Goal: Task Accomplishment & Management: Use online tool/utility

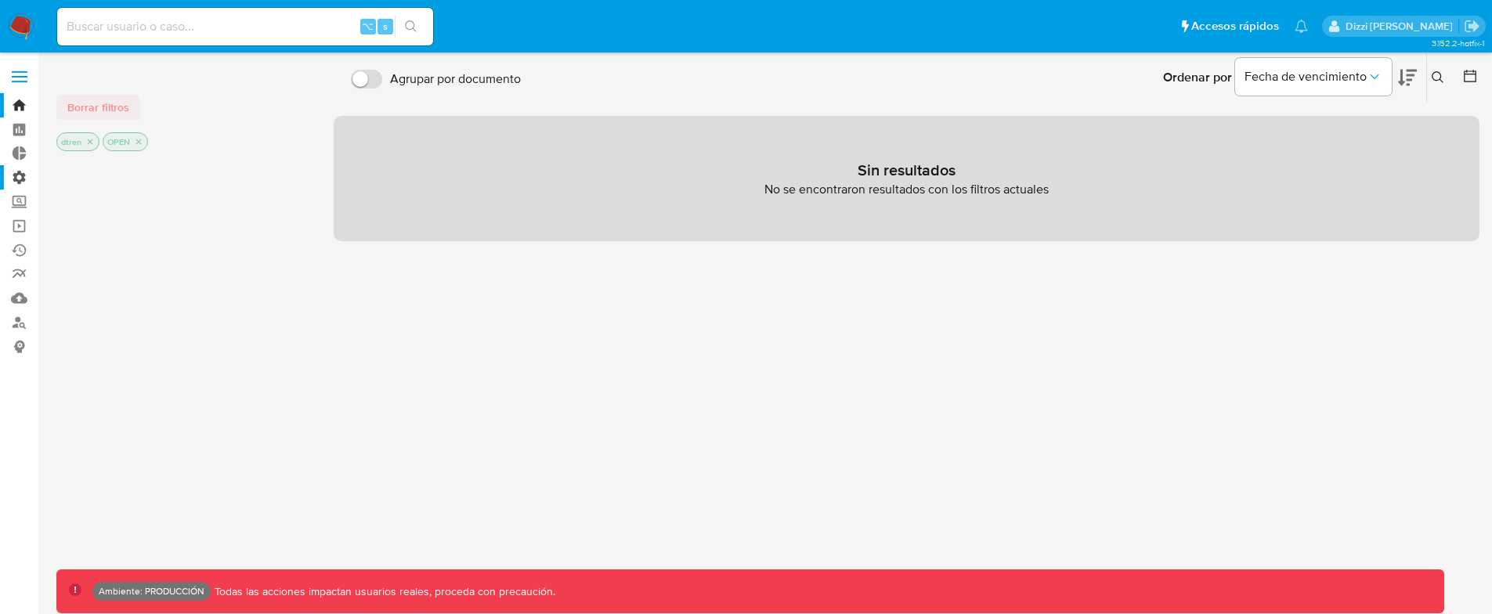
click at [25, 177] on label "Administración" at bounding box center [93, 177] width 186 height 24
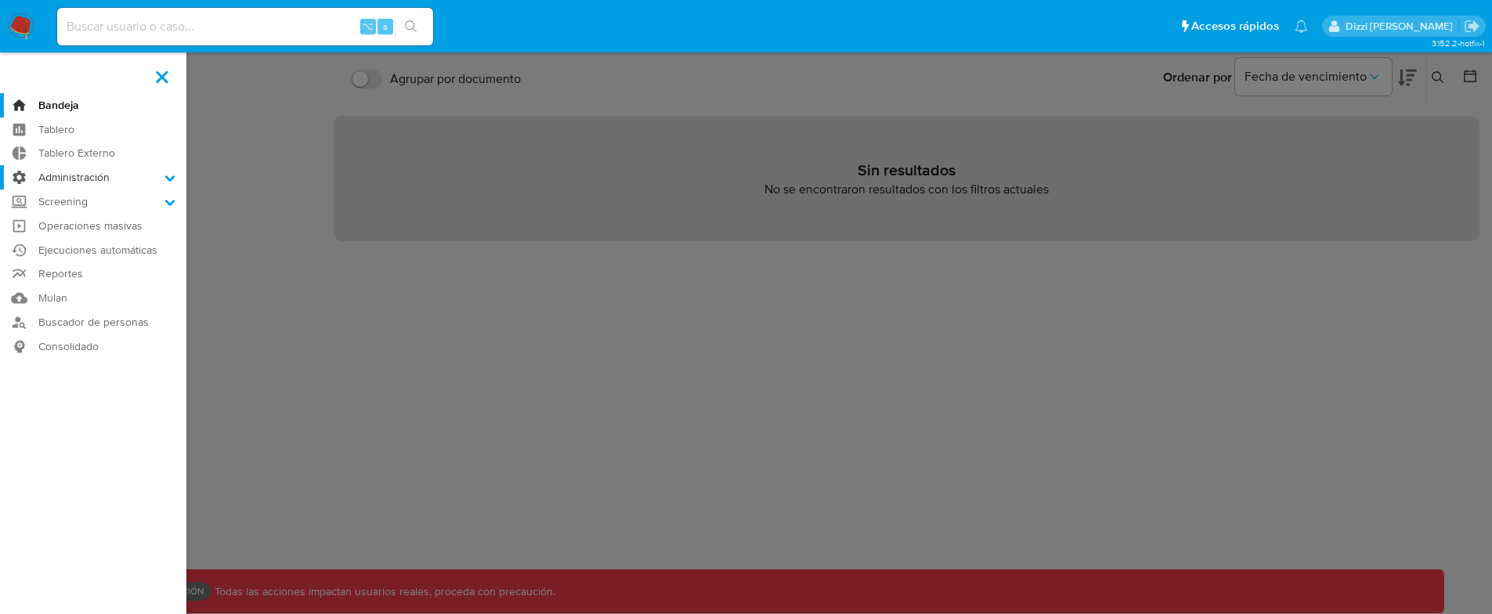
click at [0, 0] on input "Administración" at bounding box center [0, 0] width 0 height 0
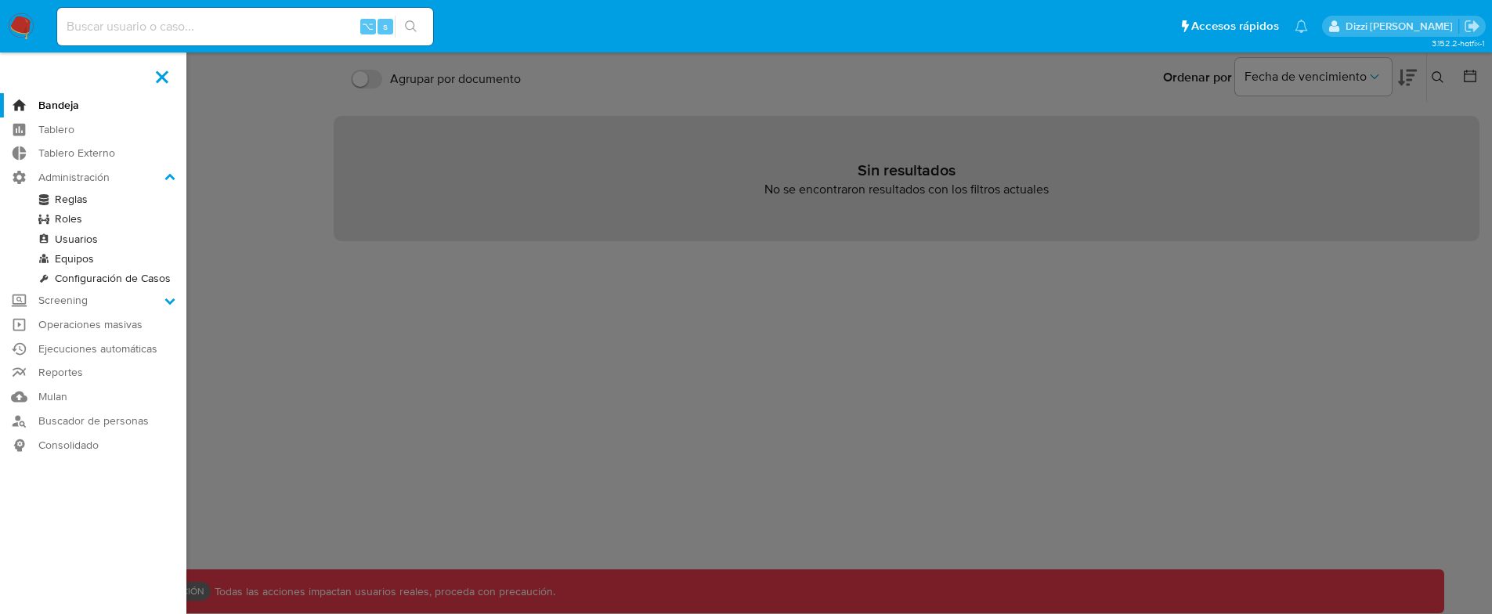
click at [74, 198] on link "Reglas" at bounding box center [93, 200] width 186 height 20
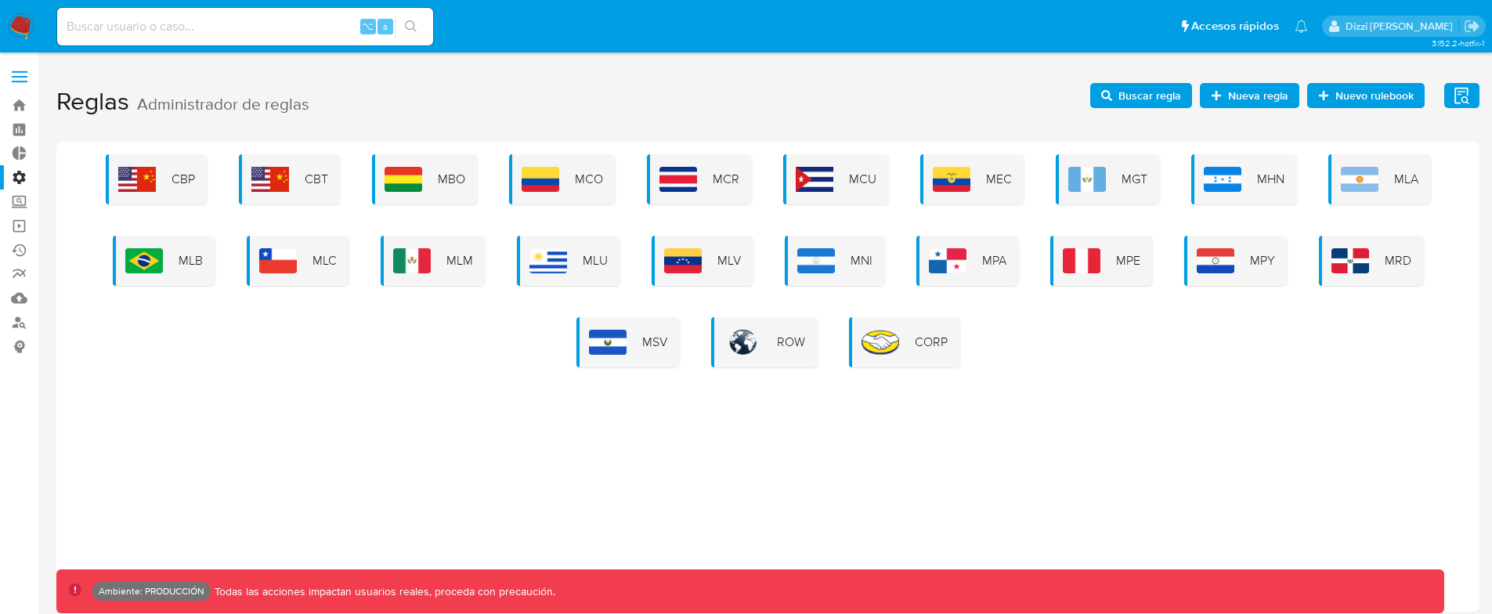
click at [183, 264] on span "MLB" at bounding box center [191, 260] width 24 height 17
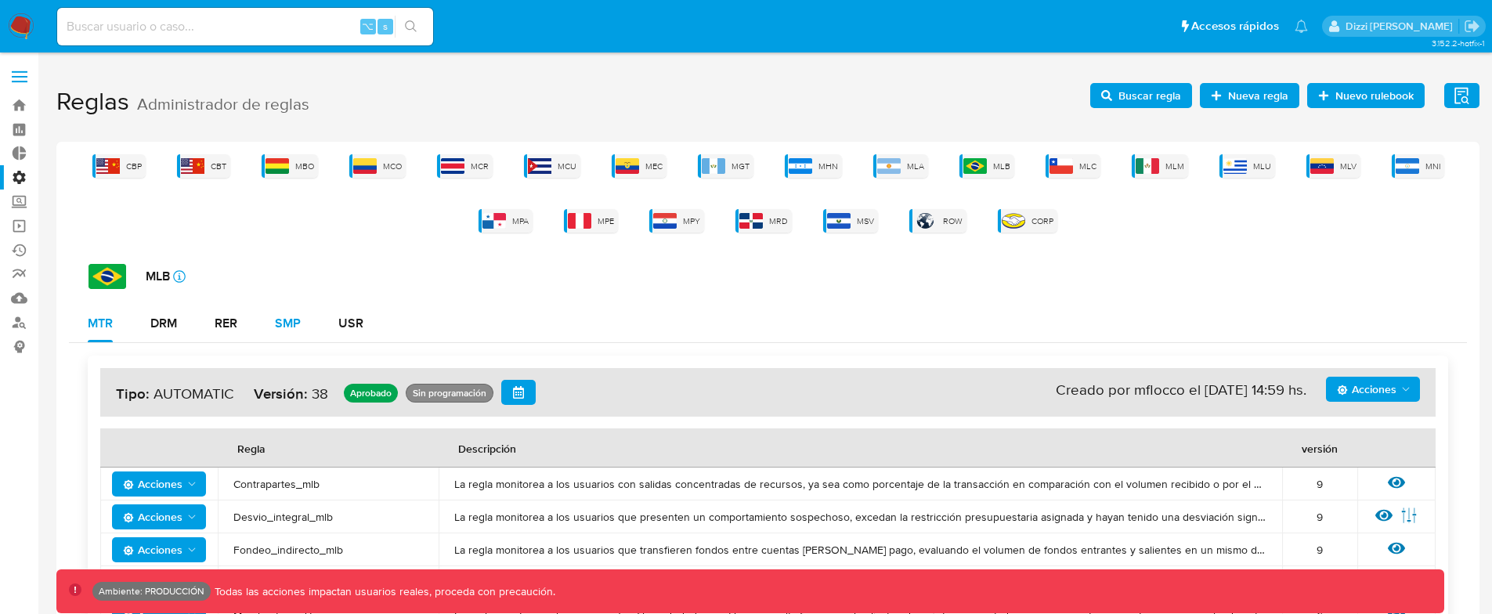
click at [292, 320] on div "SMP" at bounding box center [288, 323] width 26 height 13
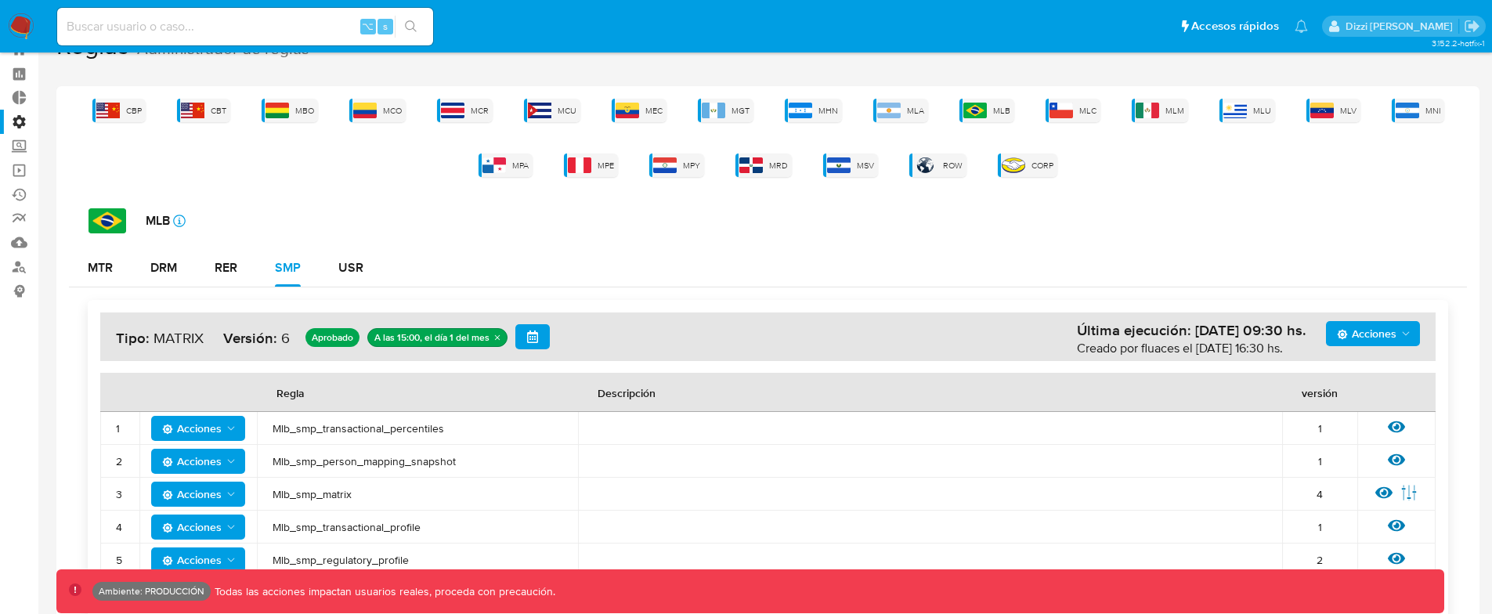
scroll to position [99, 0]
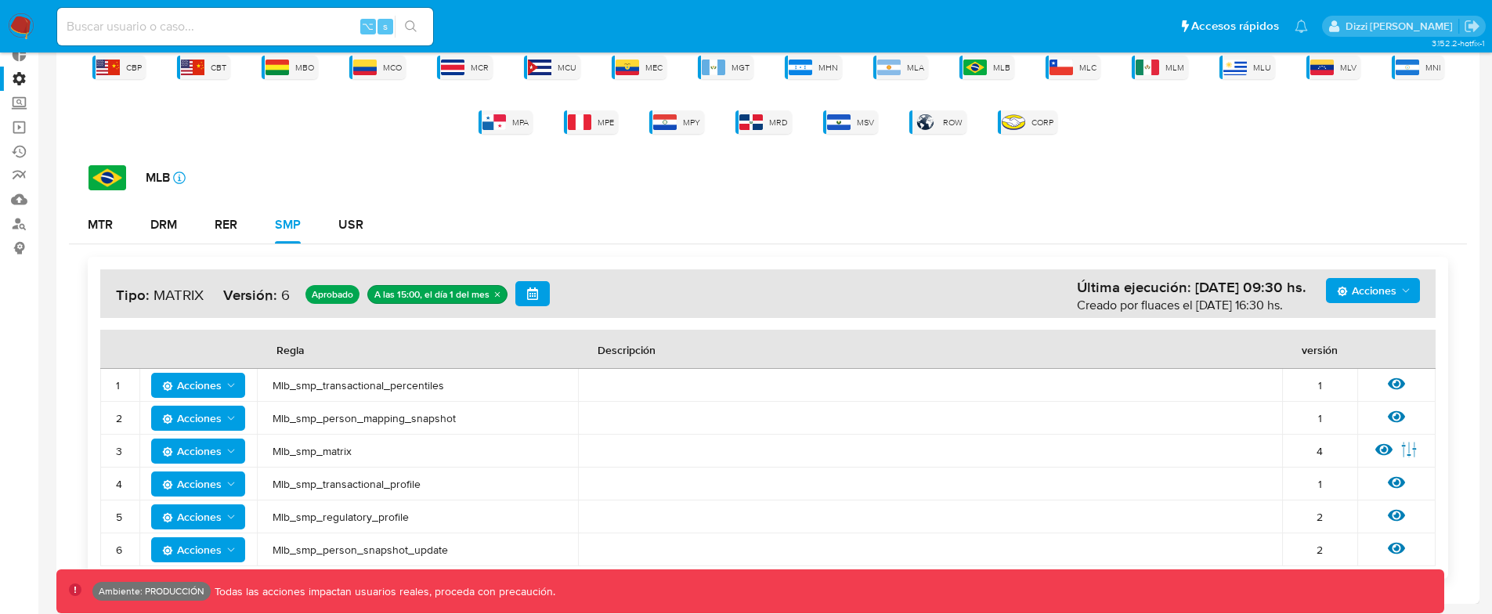
click at [214, 384] on span "Acciones" at bounding box center [192, 385] width 60 height 25
click at [202, 460] on button "Ver historico" at bounding box center [198, 462] width 141 height 38
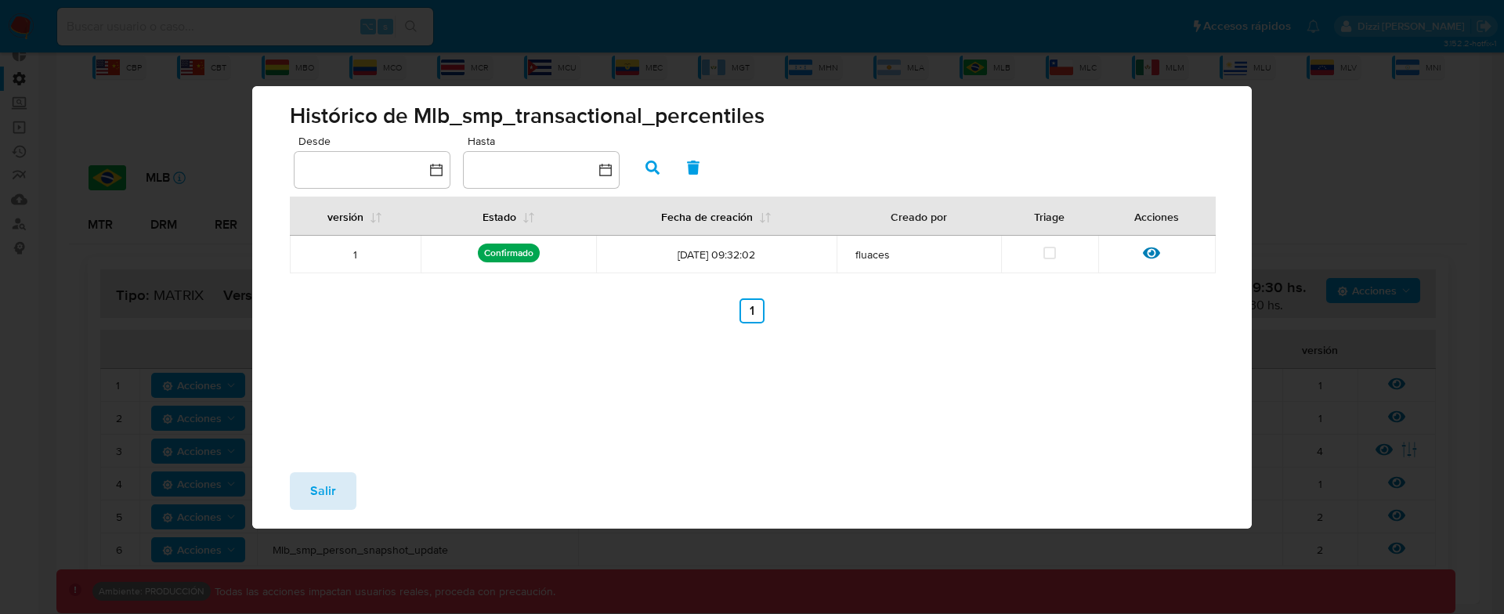
click at [329, 489] on span "Salir" at bounding box center [323, 491] width 26 height 34
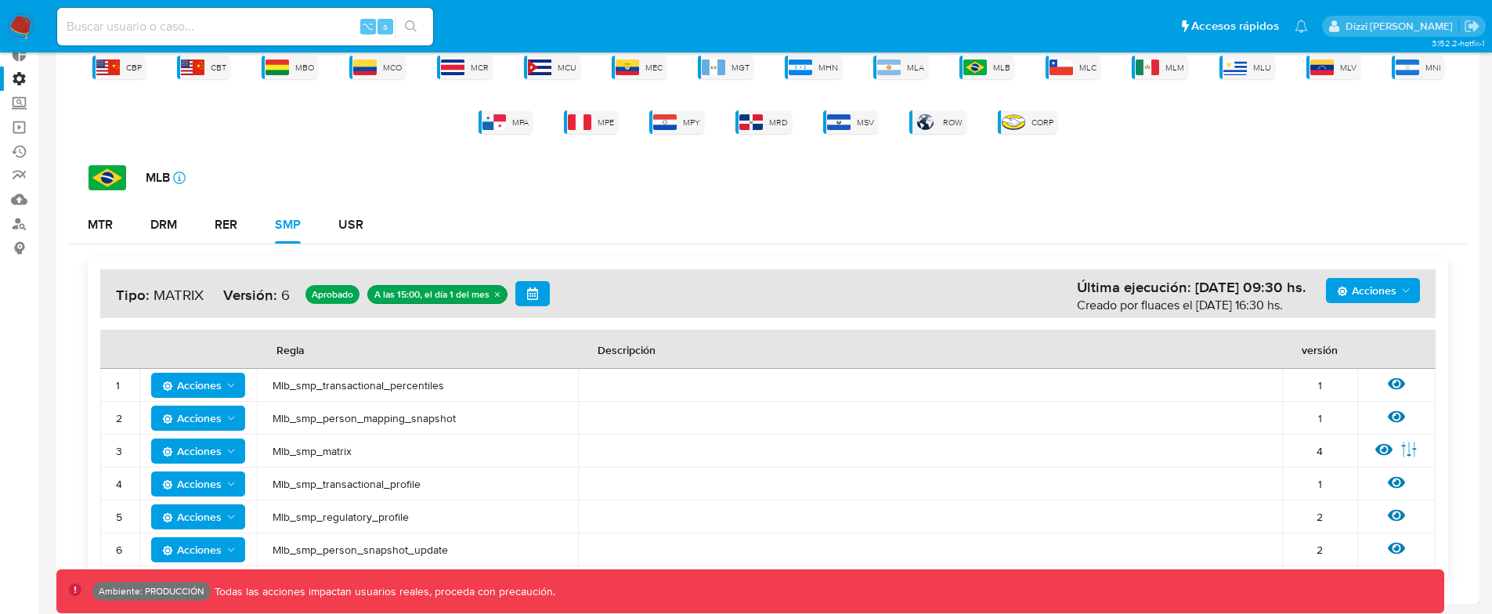
click at [362, 380] on span "Mlb_smp_transactional_percentiles" at bounding box center [418, 385] width 290 height 14
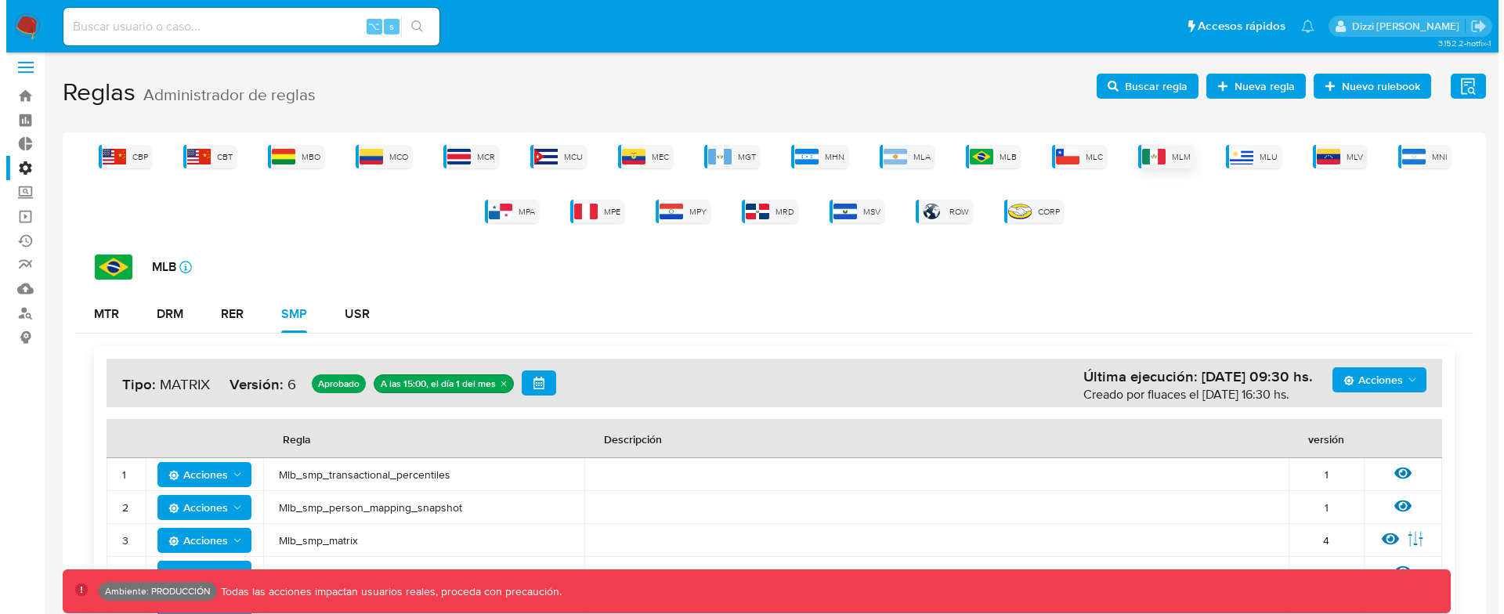
scroll to position [0, 0]
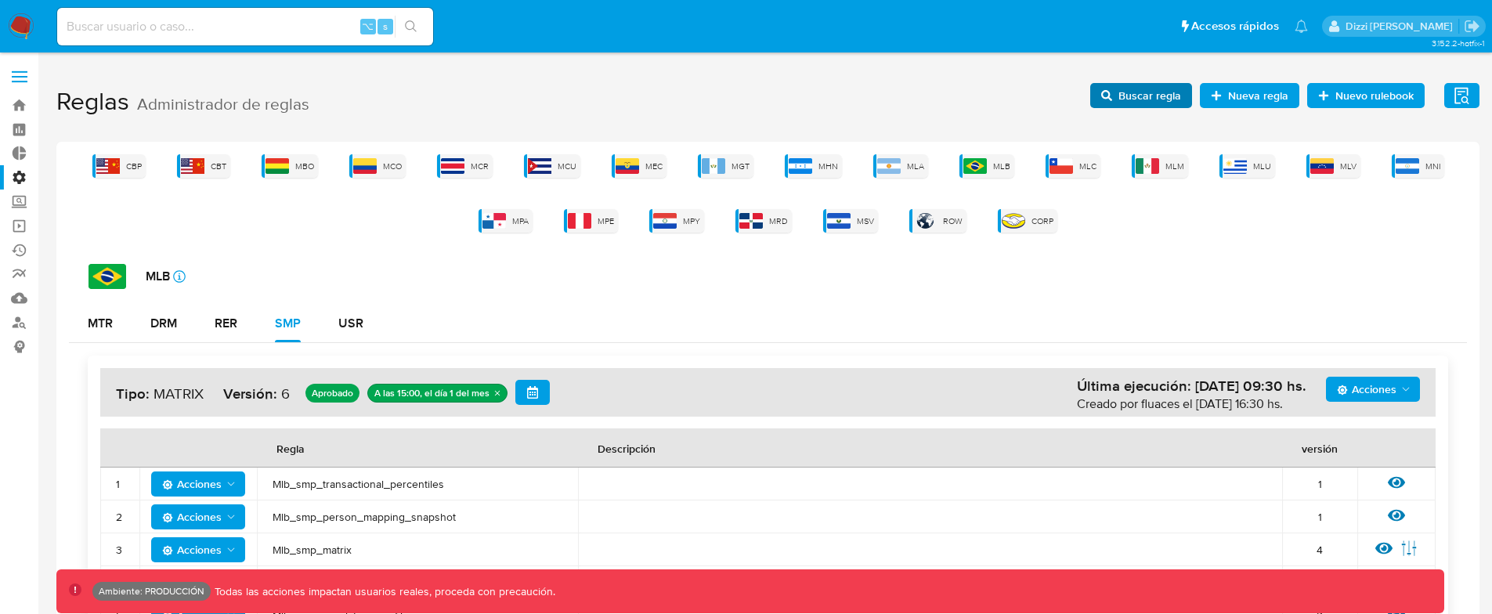
click at [1102, 102] on button "Buscar regla" at bounding box center [1141, 95] width 102 height 25
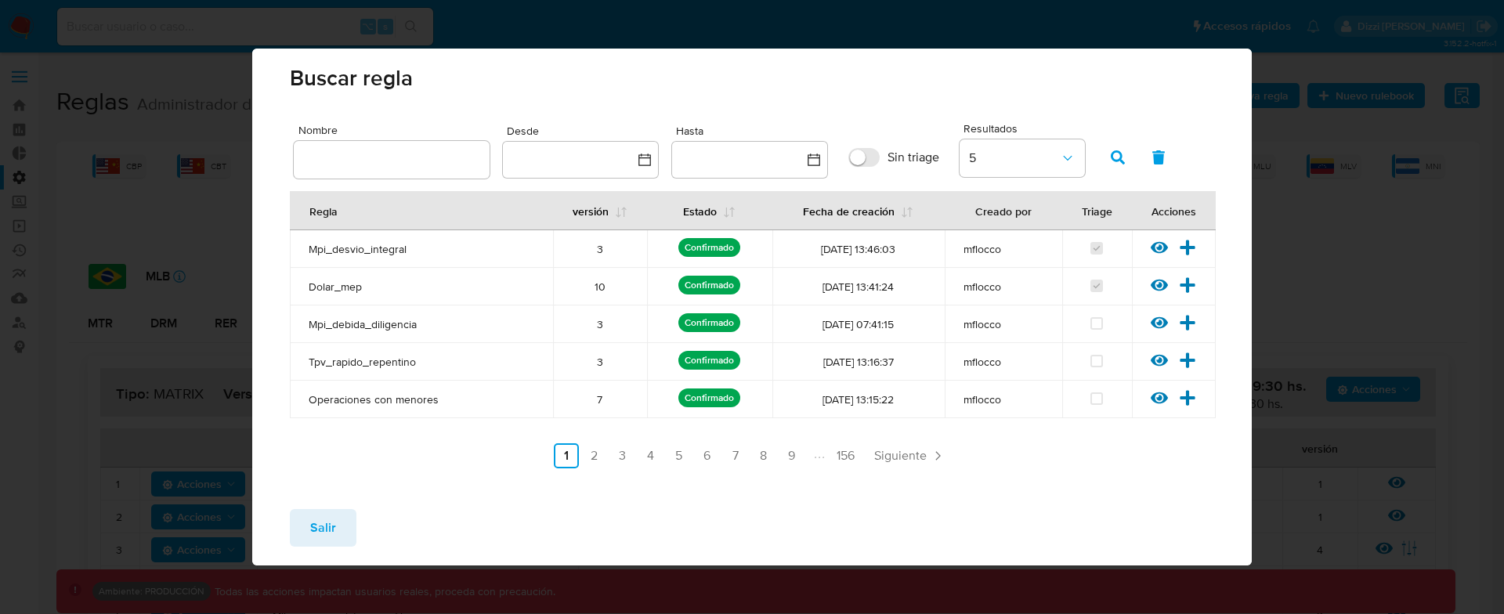
click at [410, 174] on div at bounding box center [392, 160] width 196 height 38
click at [401, 168] on input "text" at bounding box center [392, 160] width 196 height 20
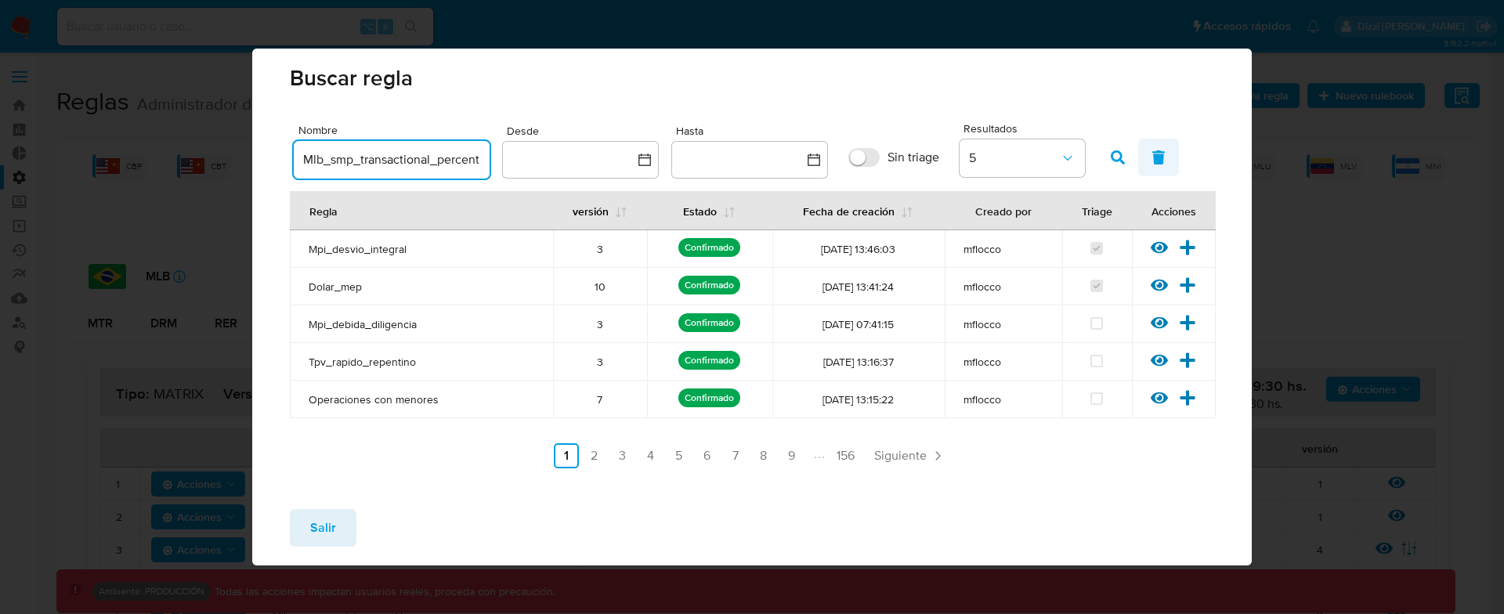
scroll to position [0, 18]
type input "Mlb_smp_transactional_percentiles"
click at [1116, 153] on icon "button" at bounding box center [1117, 157] width 14 height 14
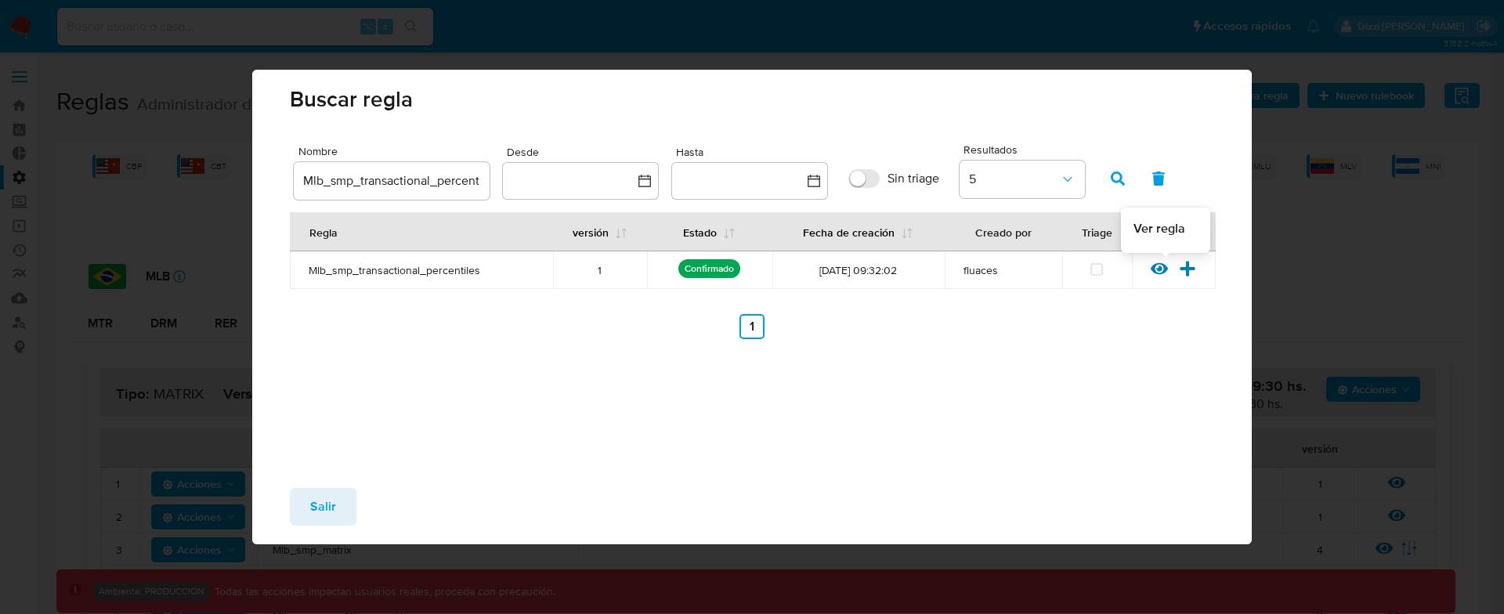
click at [1158, 266] on icon at bounding box center [1158, 268] width 17 height 17
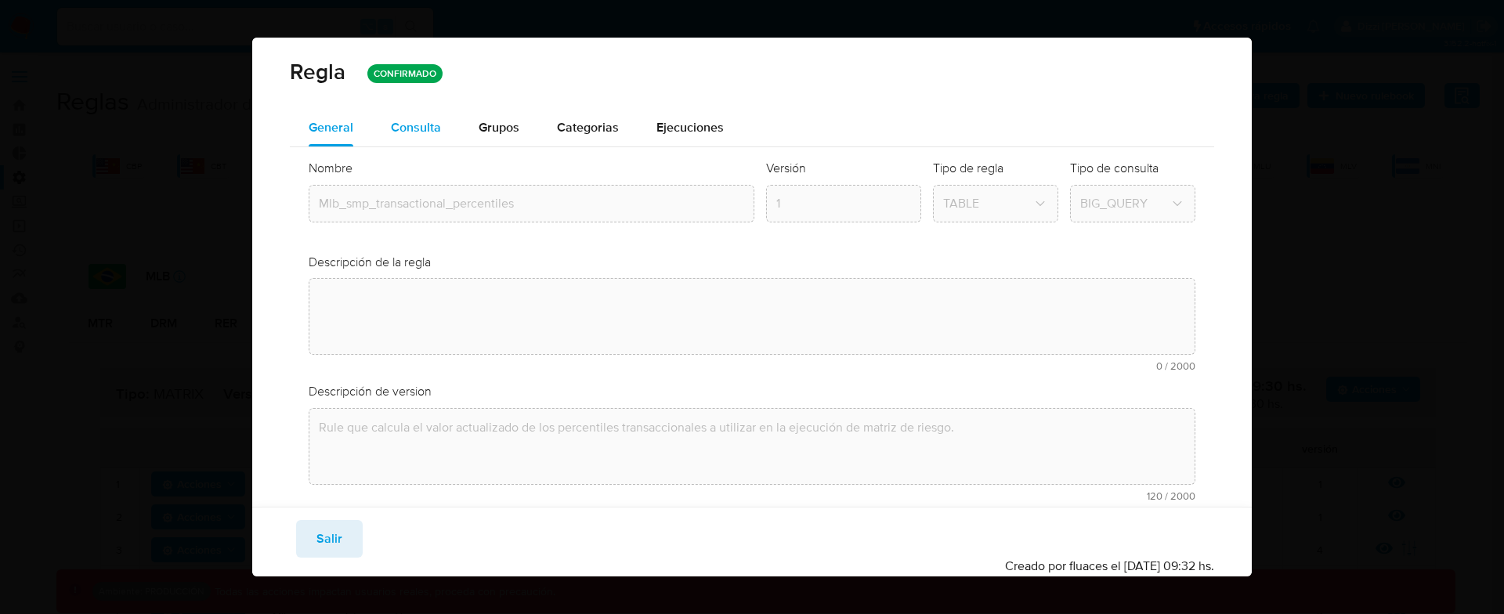
click at [432, 122] on span "Consulta" at bounding box center [416, 127] width 50 height 18
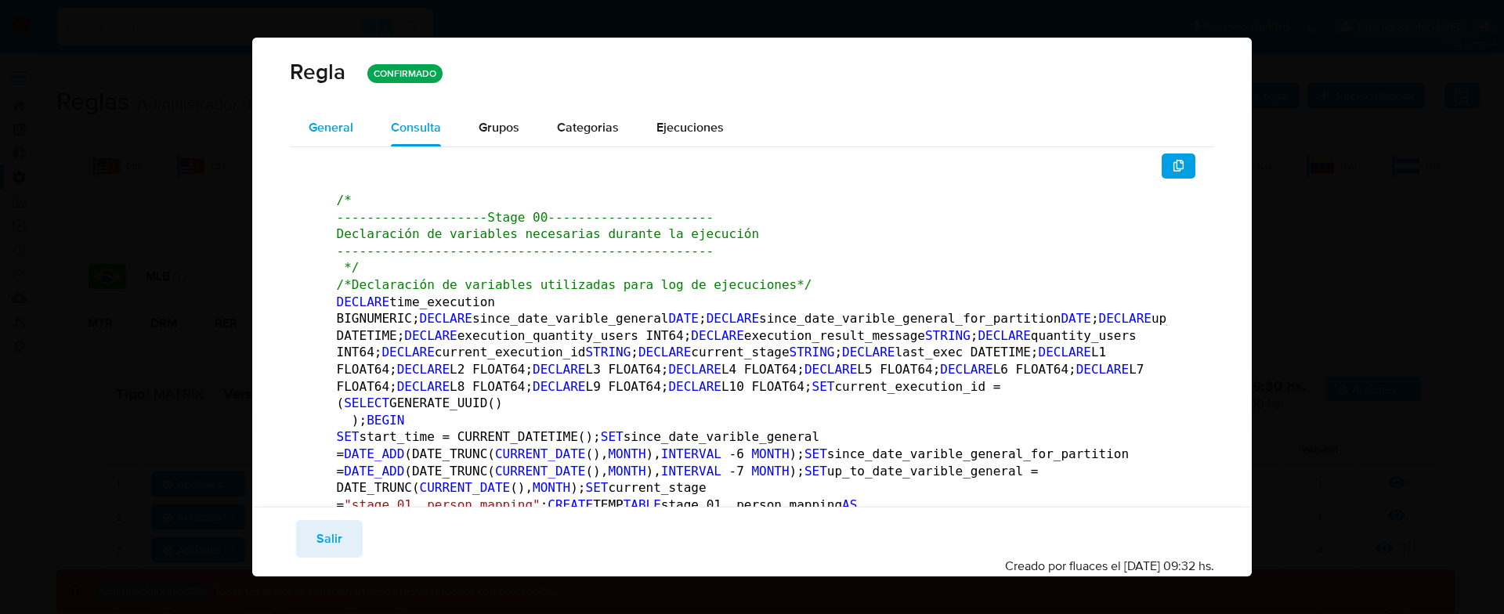
click at [341, 125] on span "General" at bounding box center [331, 127] width 45 height 18
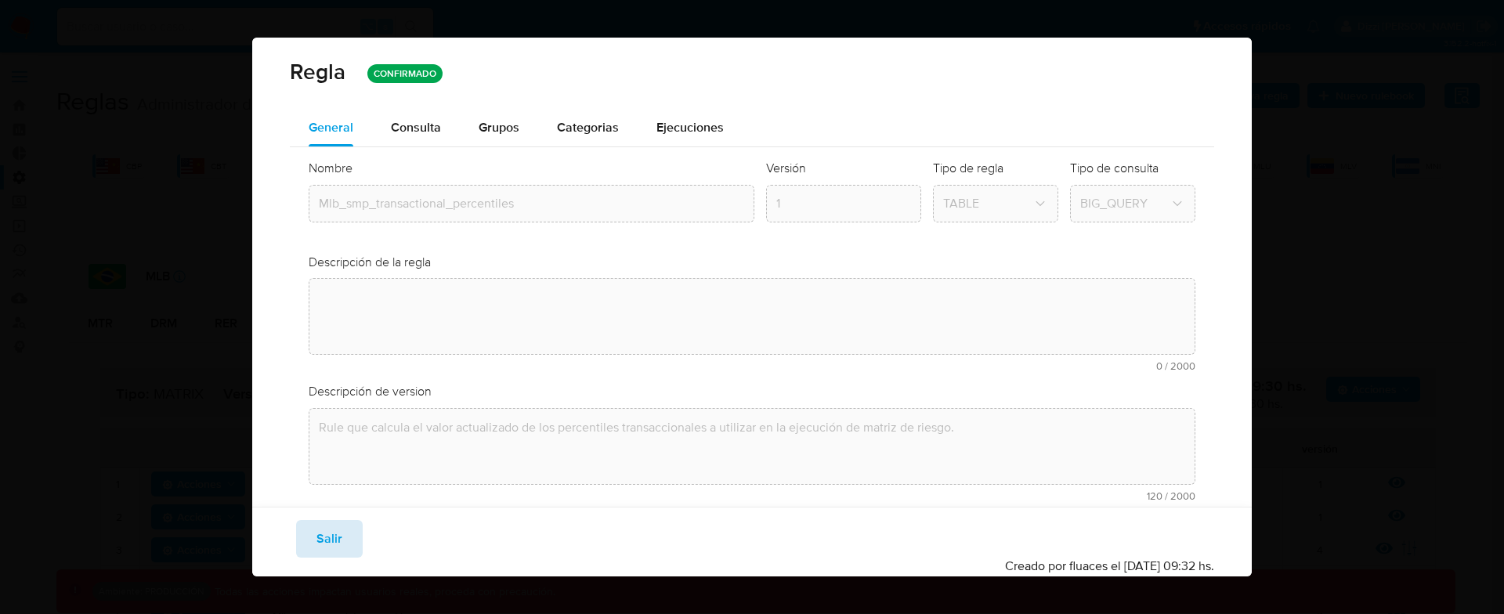
click at [321, 531] on span "Salir" at bounding box center [329, 539] width 26 height 34
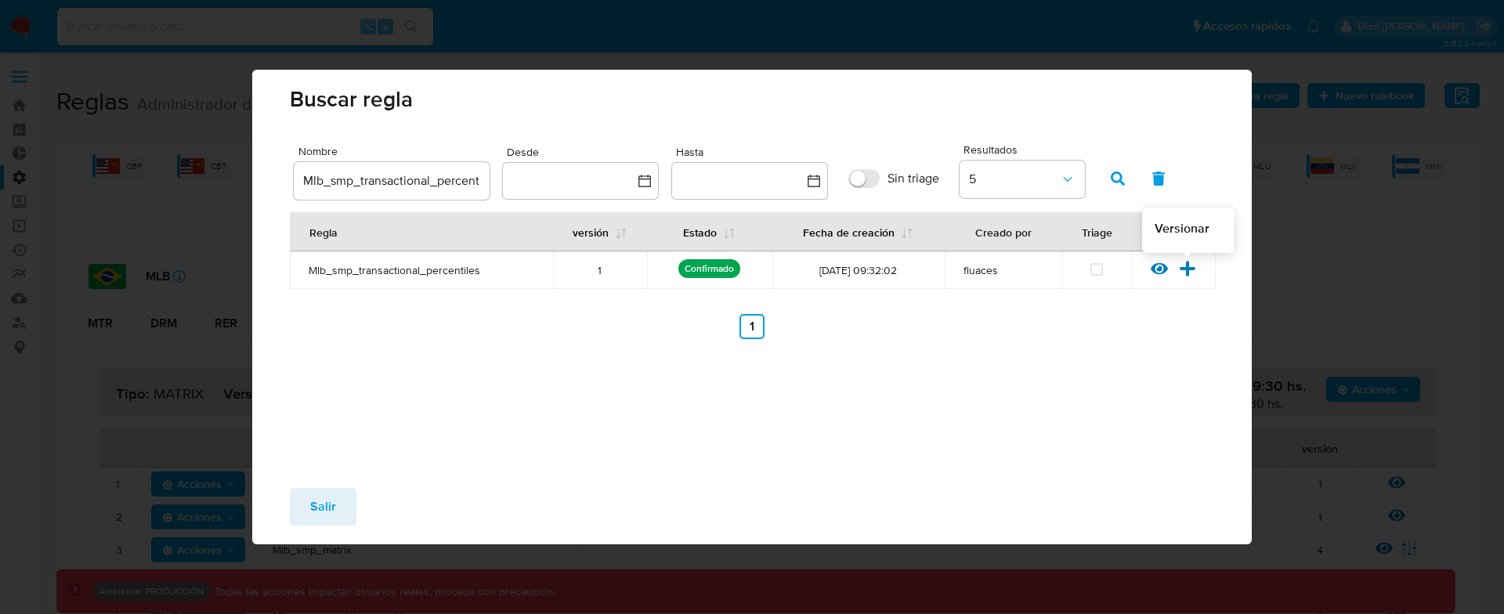
click at [1185, 272] on icon at bounding box center [1187, 268] width 17 height 17
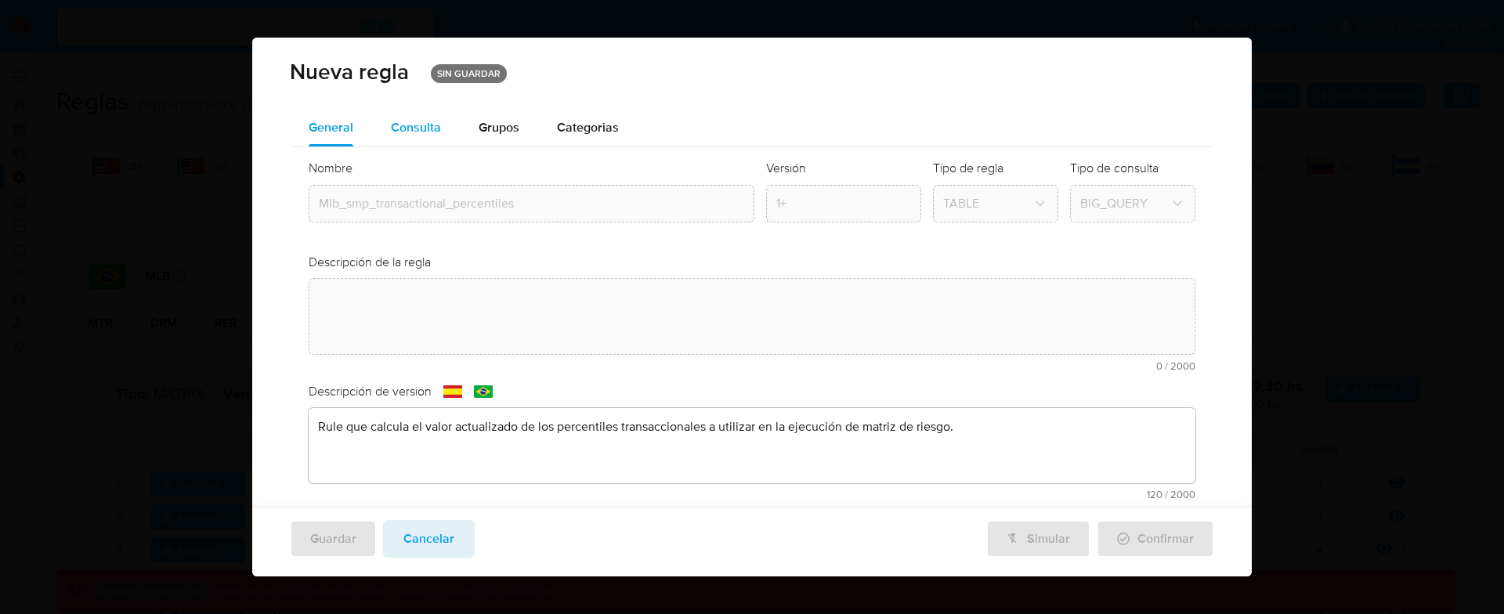
click at [425, 128] on span "Consulta" at bounding box center [416, 127] width 50 height 18
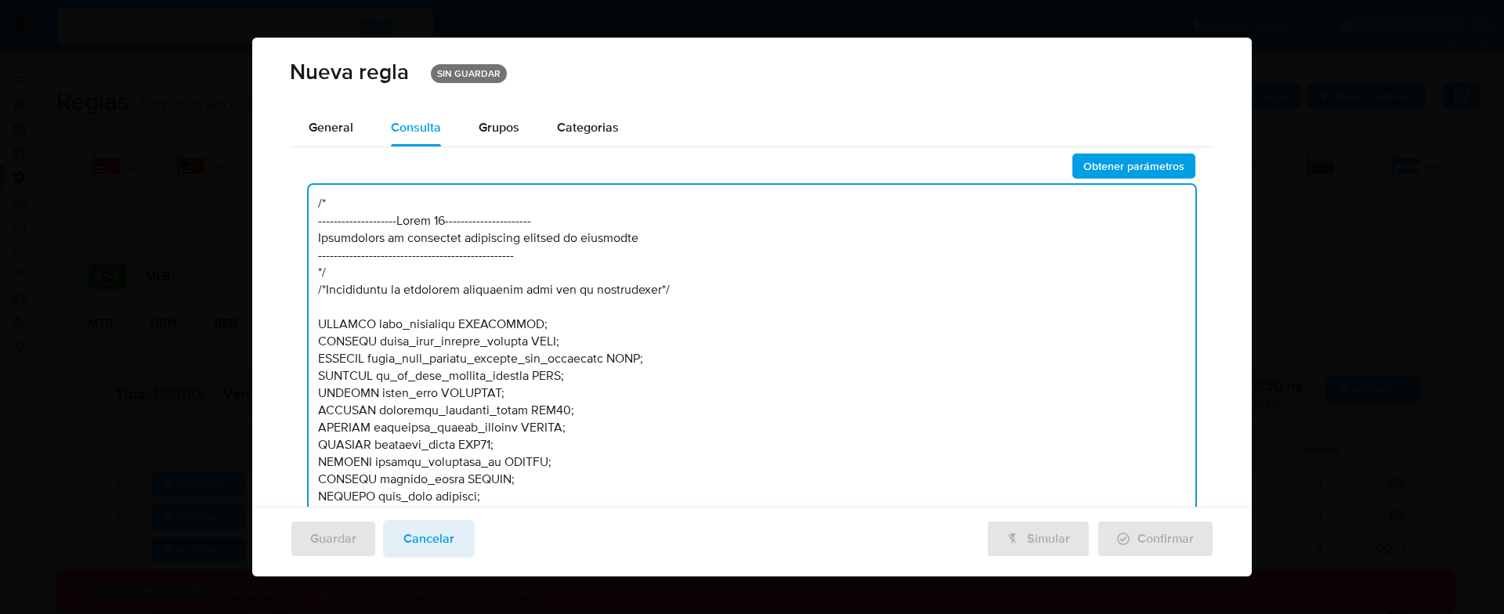
click at [847, 329] on textarea at bounding box center [752, 354] width 887 height 338
click at [474, 125] on button "Grupos" at bounding box center [499, 128] width 78 height 38
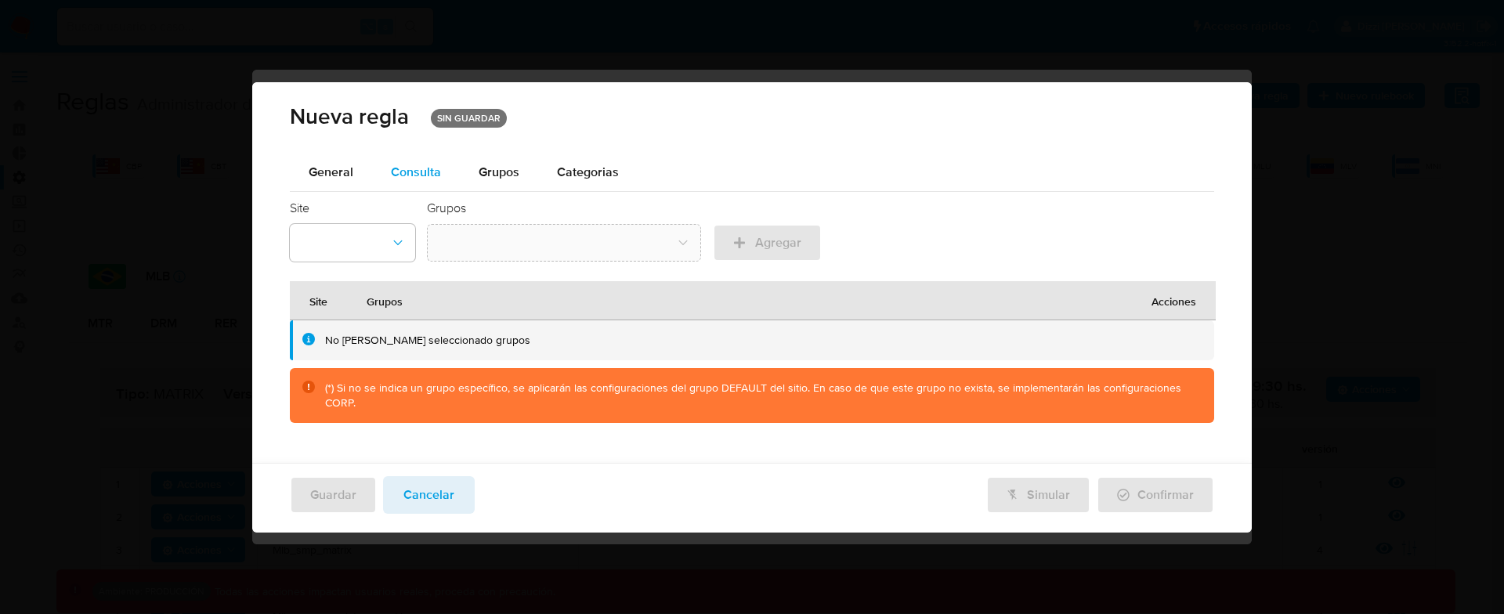
click at [429, 164] on span "Consulta" at bounding box center [416, 172] width 50 height 18
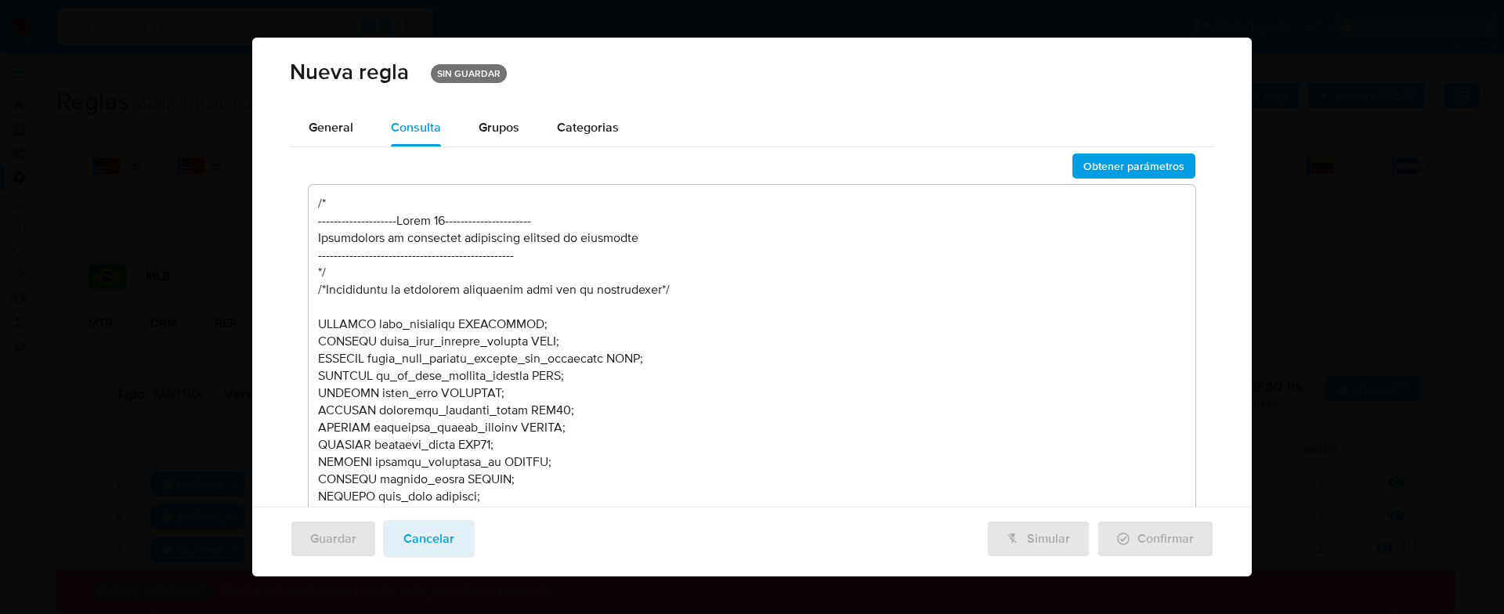
click at [775, 312] on textarea at bounding box center [752, 354] width 887 height 338
click at [1105, 165] on span "Obtener parámetros" at bounding box center [1133, 166] width 101 height 22
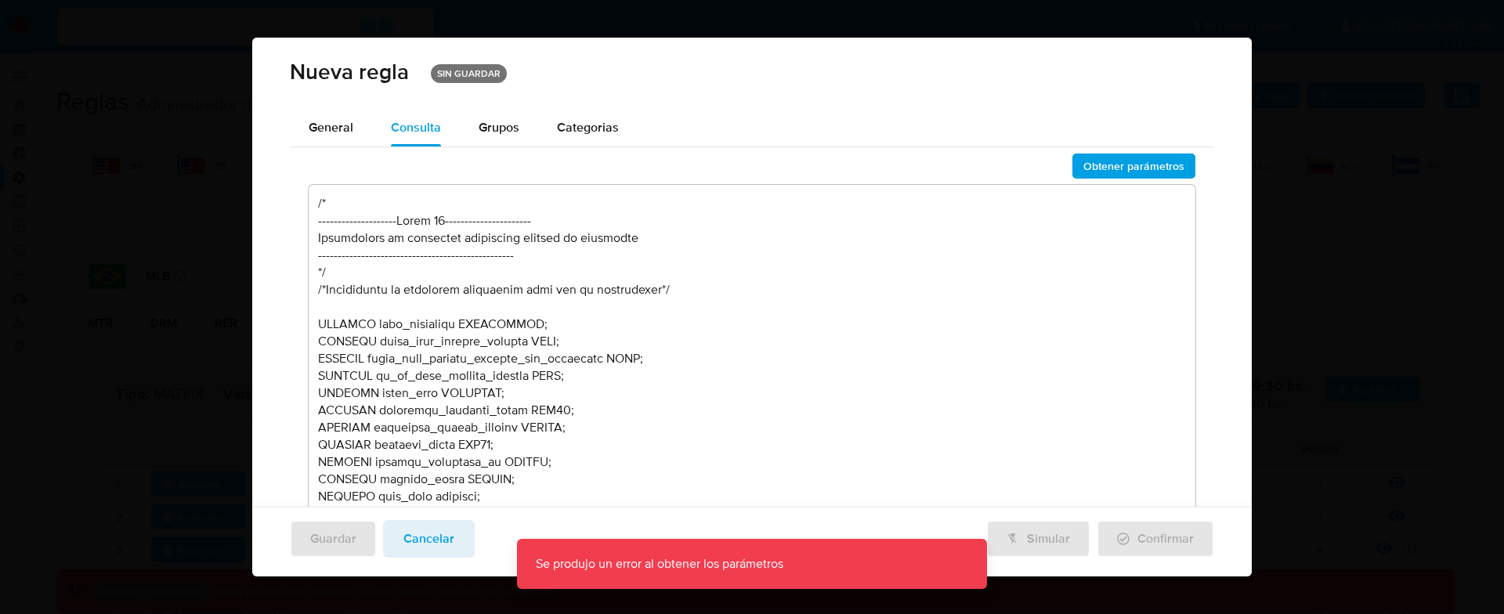
click at [512, 203] on textarea at bounding box center [752, 354] width 887 height 338
click at [679, 265] on textarea at bounding box center [752, 354] width 887 height 338
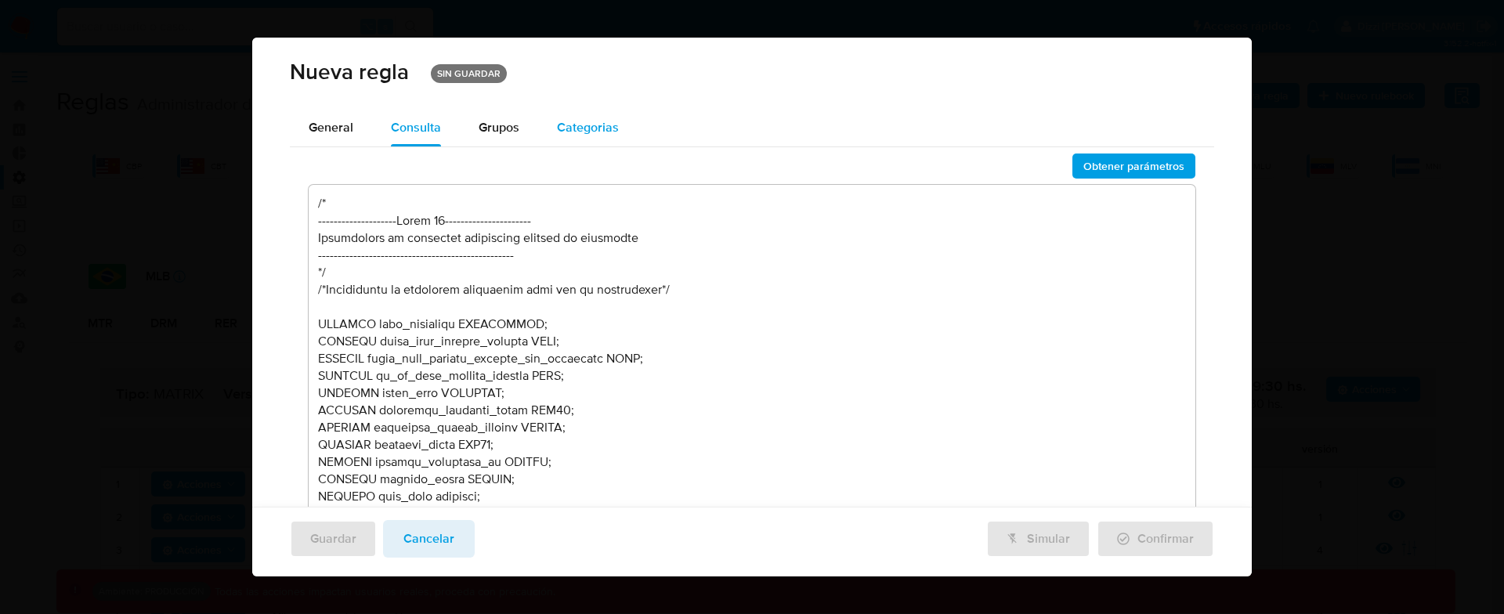
click at [574, 139] on div "Categorias" at bounding box center [588, 128] width 62 height 38
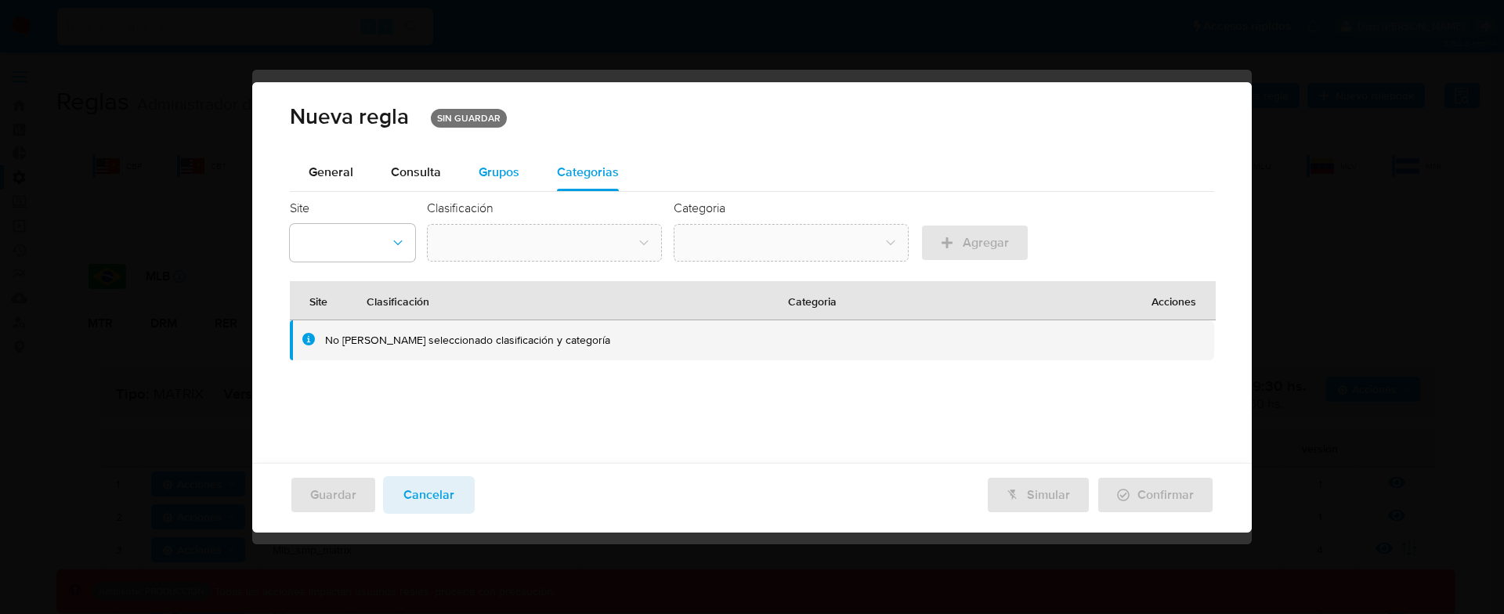
click at [483, 173] on span "Grupos" at bounding box center [499, 172] width 41 height 18
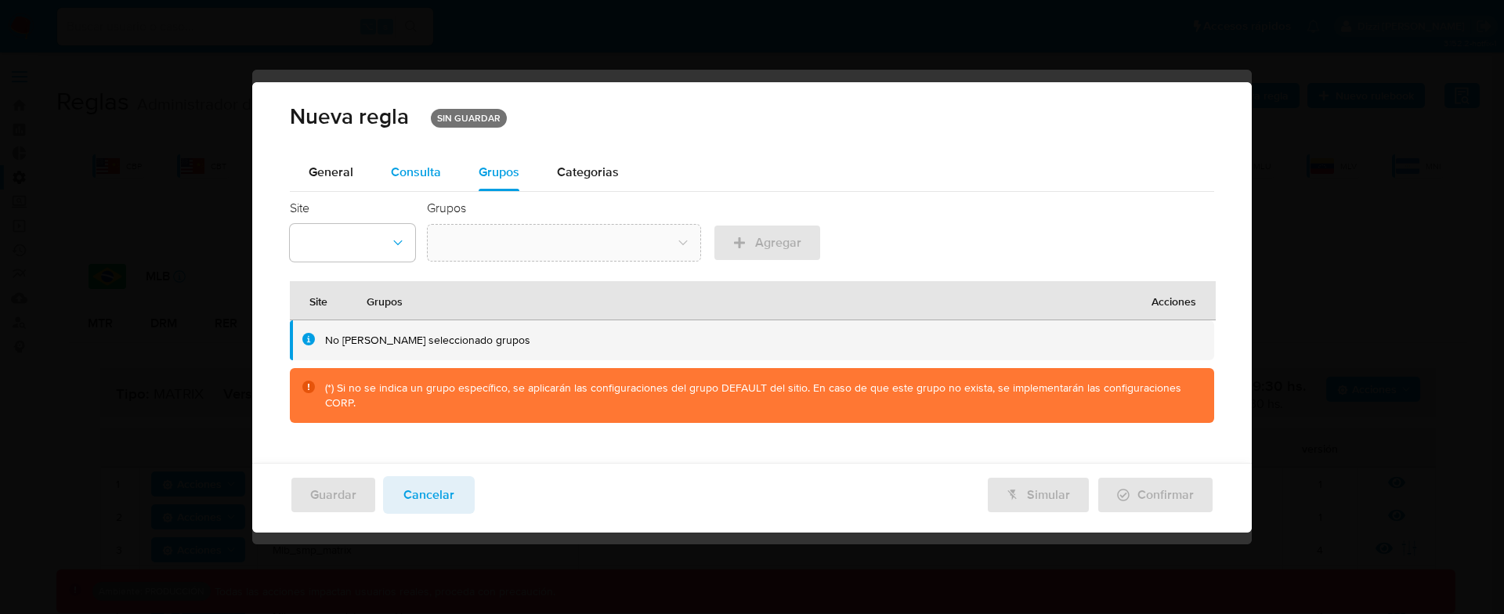
click at [419, 172] on span "Consulta" at bounding box center [416, 172] width 50 height 18
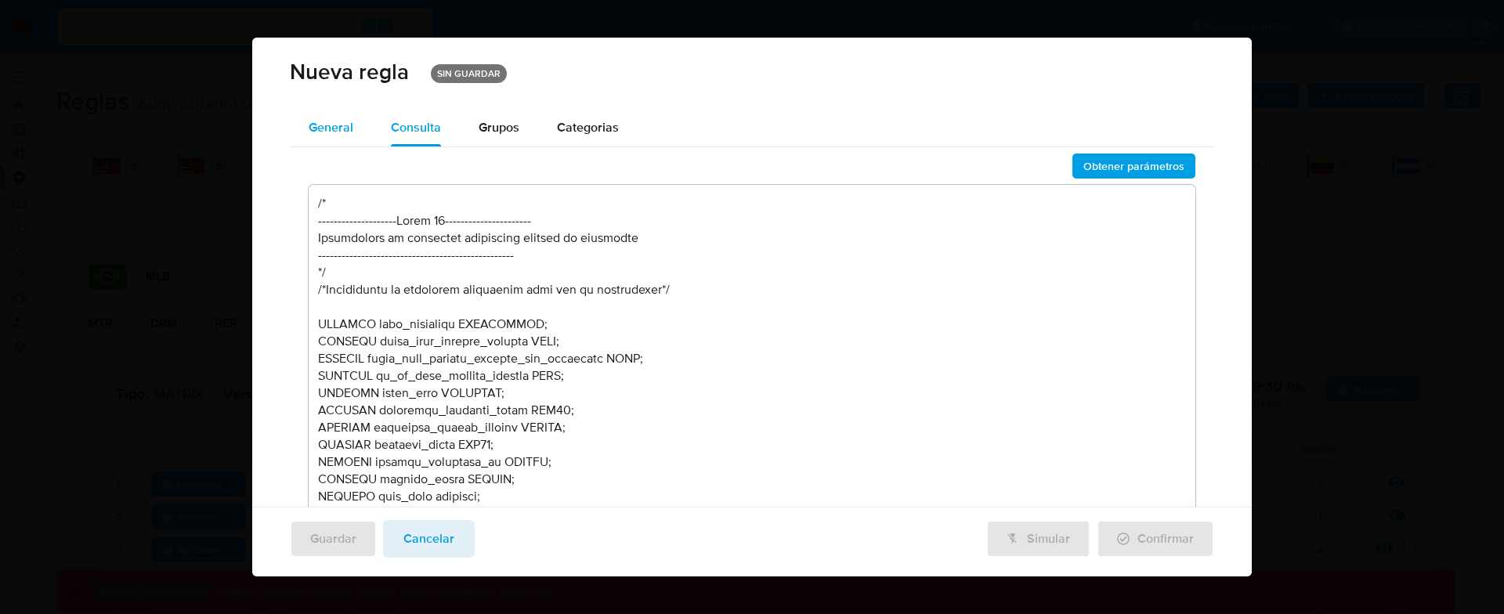
click at [359, 129] on button "General" at bounding box center [331, 128] width 82 height 38
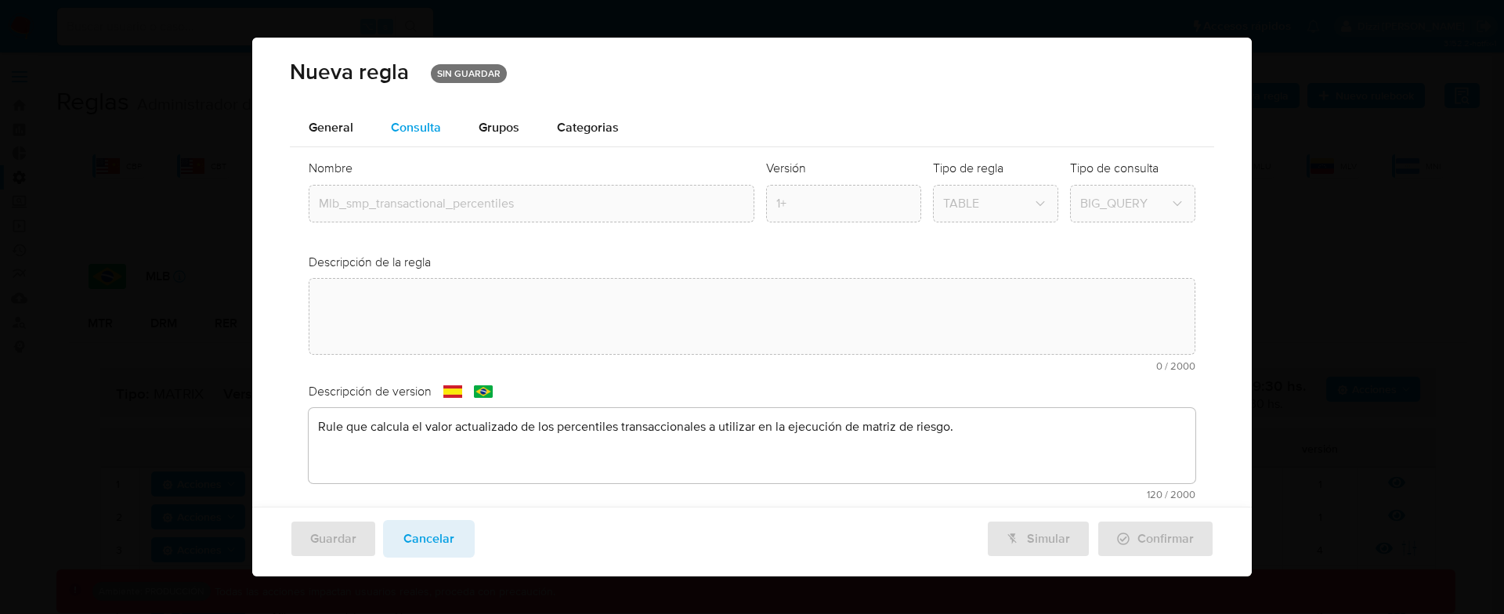
click at [412, 122] on span "Consulta" at bounding box center [416, 127] width 50 height 18
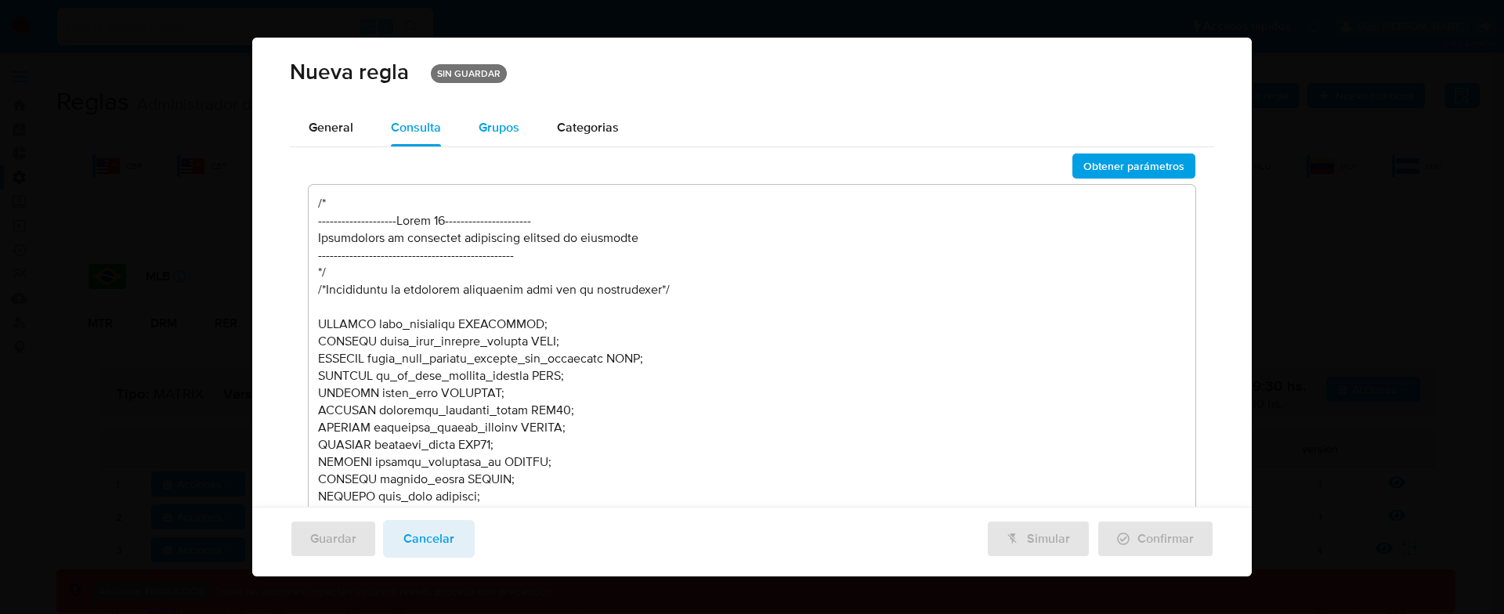
click at [489, 121] on span "Grupos" at bounding box center [499, 127] width 41 height 18
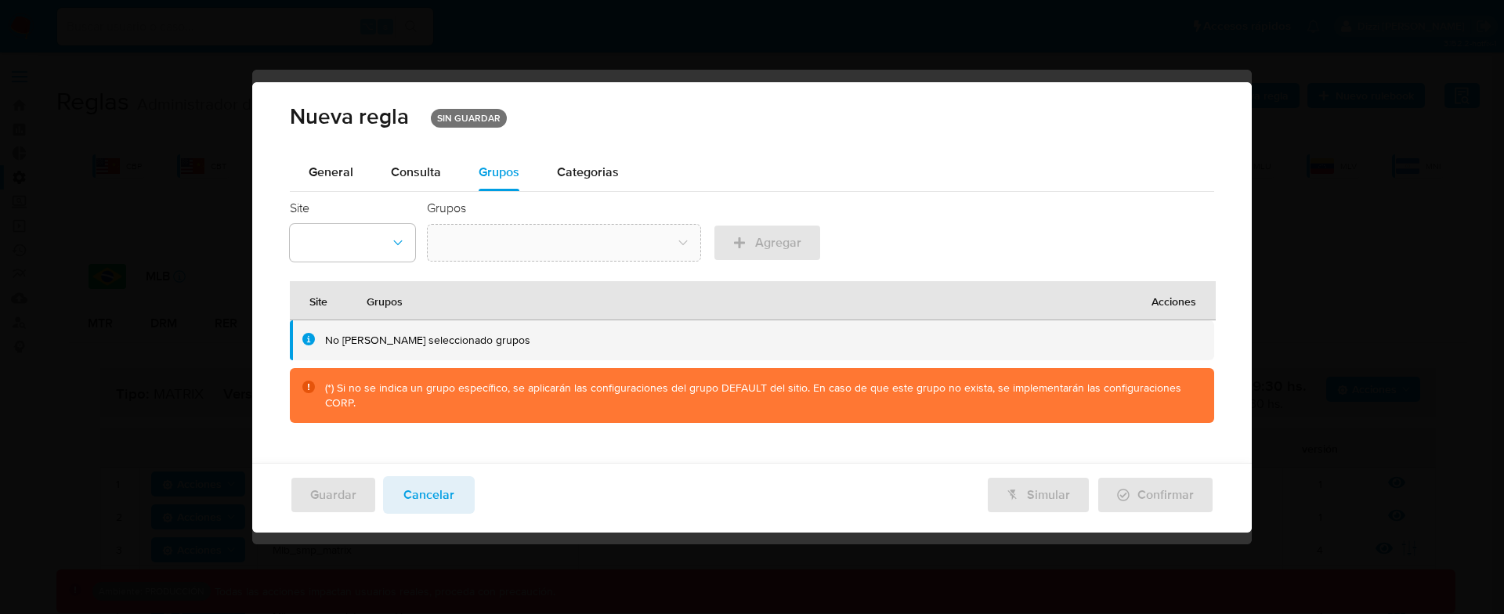
click at [600, 124] on div "Nueva regla SIN GUARDAR" at bounding box center [752, 116] width 925 height 31
click at [562, 166] on span "Categorias" at bounding box center [588, 172] width 62 height 18
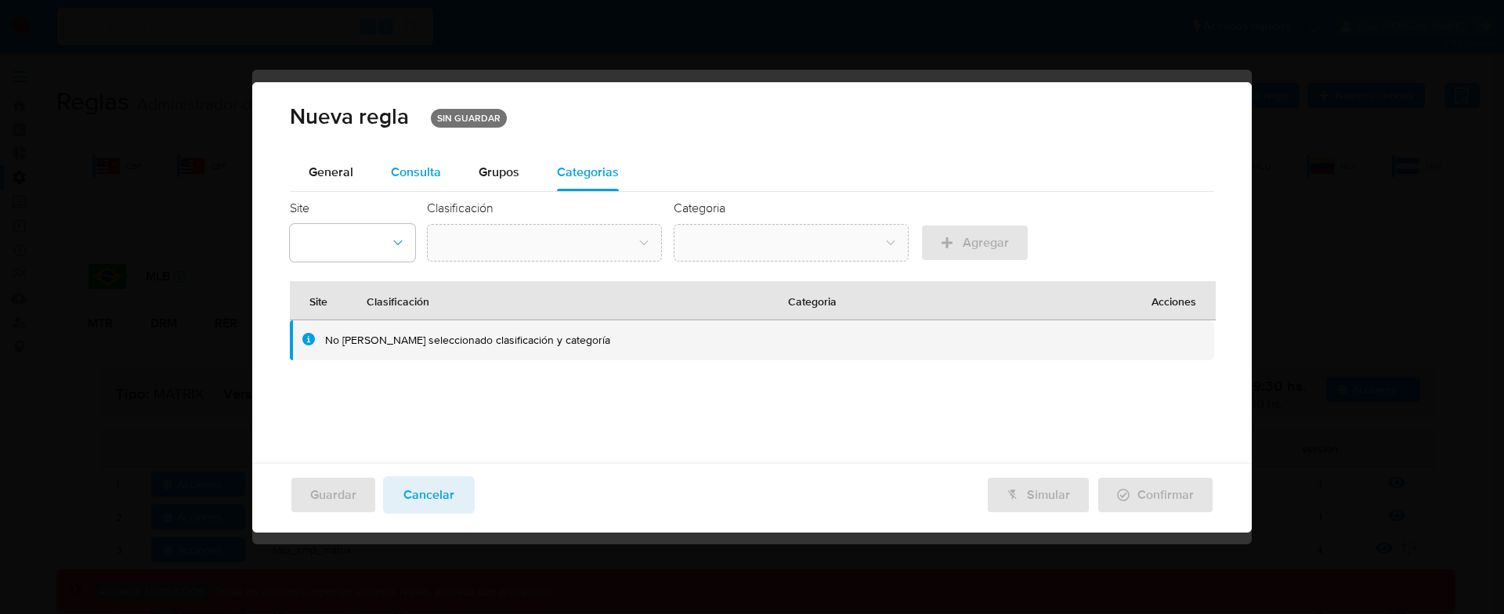
click at [439, 171] on span "Consulta" at bounding box center [416, 172] width 50 height 18
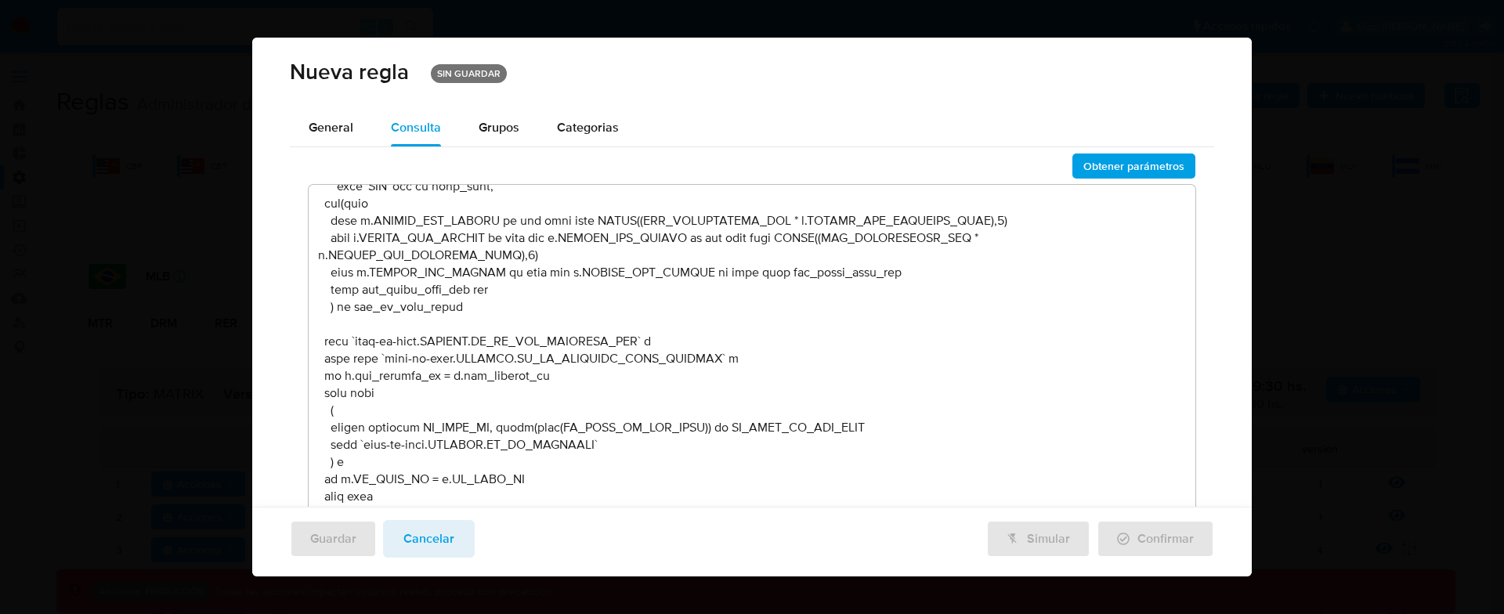
scroll to position [2859, 0]
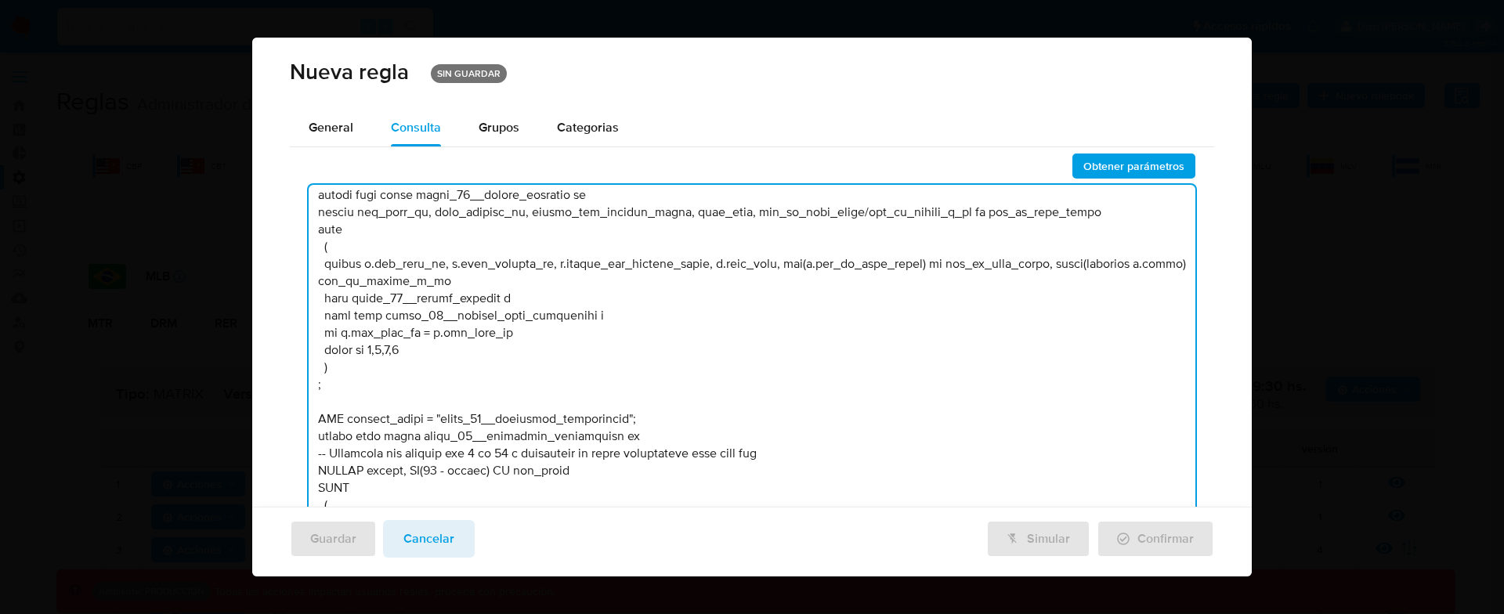
drag, startPoint x: 1183, startPoint y: 356, endPoint x: 1179, endPoint y: 367, distance: 11.6
click at [1179, 367] on textarea at bounding box center [752, 354] width 887 height 338
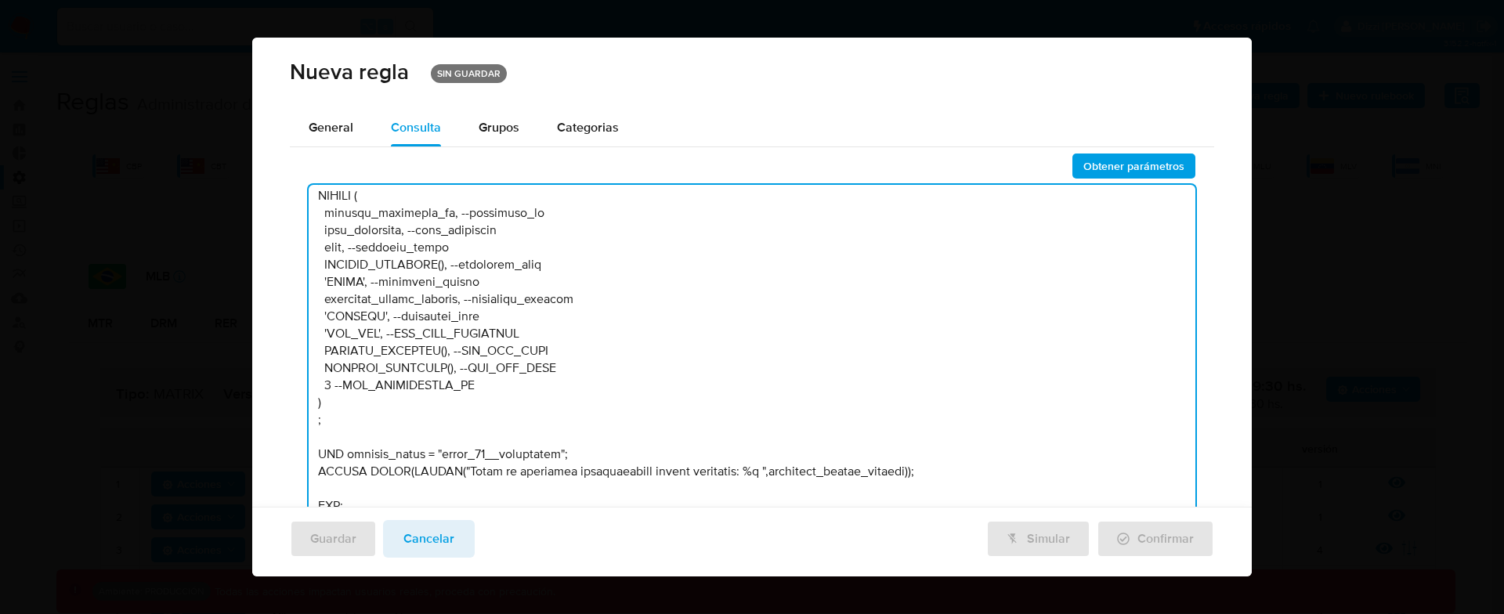
scroll to position [8710, 0]
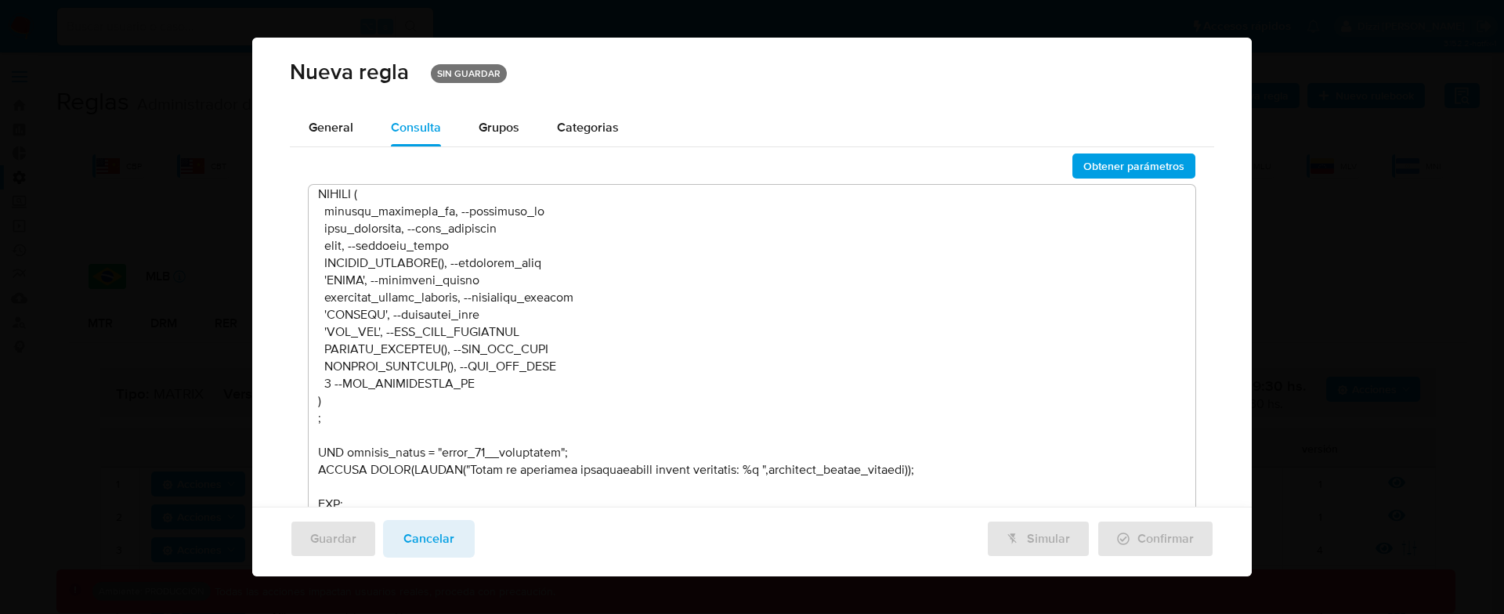
click at [1263, 457] on div "Nueva regla SIN GUARDAR General Consulta Parametros Grupos Categorias Ejecucion…" at bounding box center [752, 307] width 1504 height 614
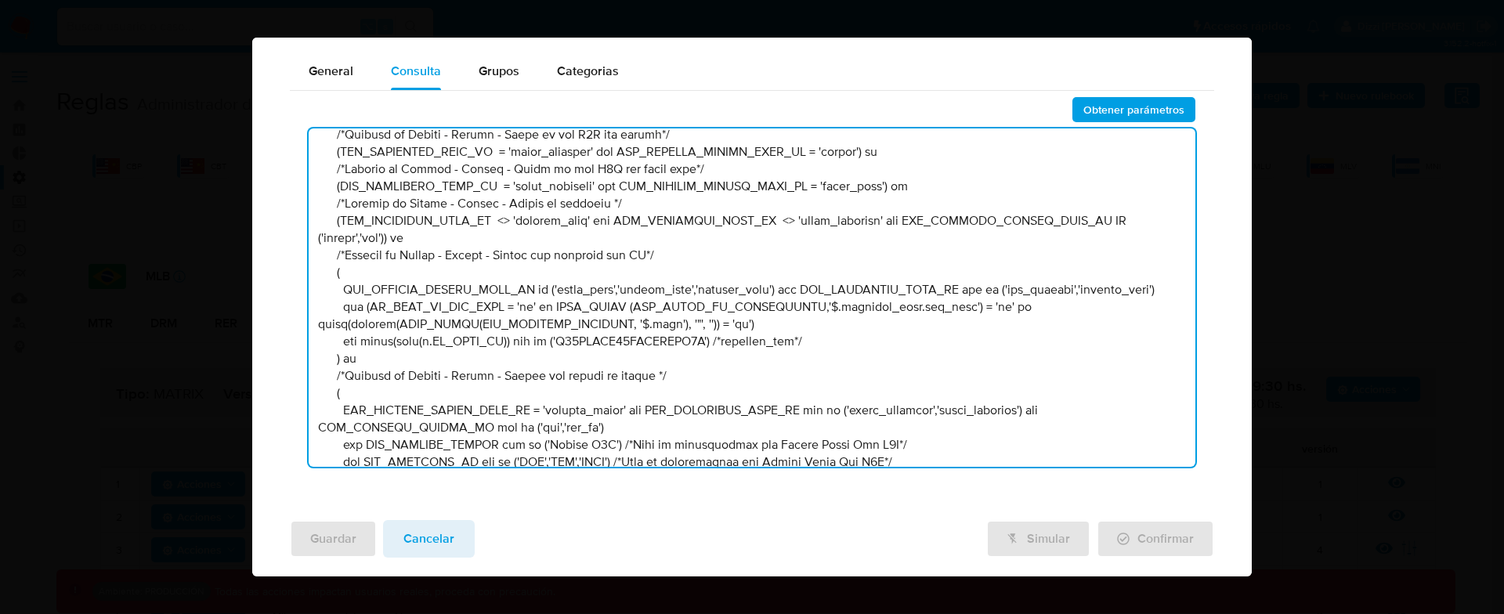
scroll to position [0, 0]
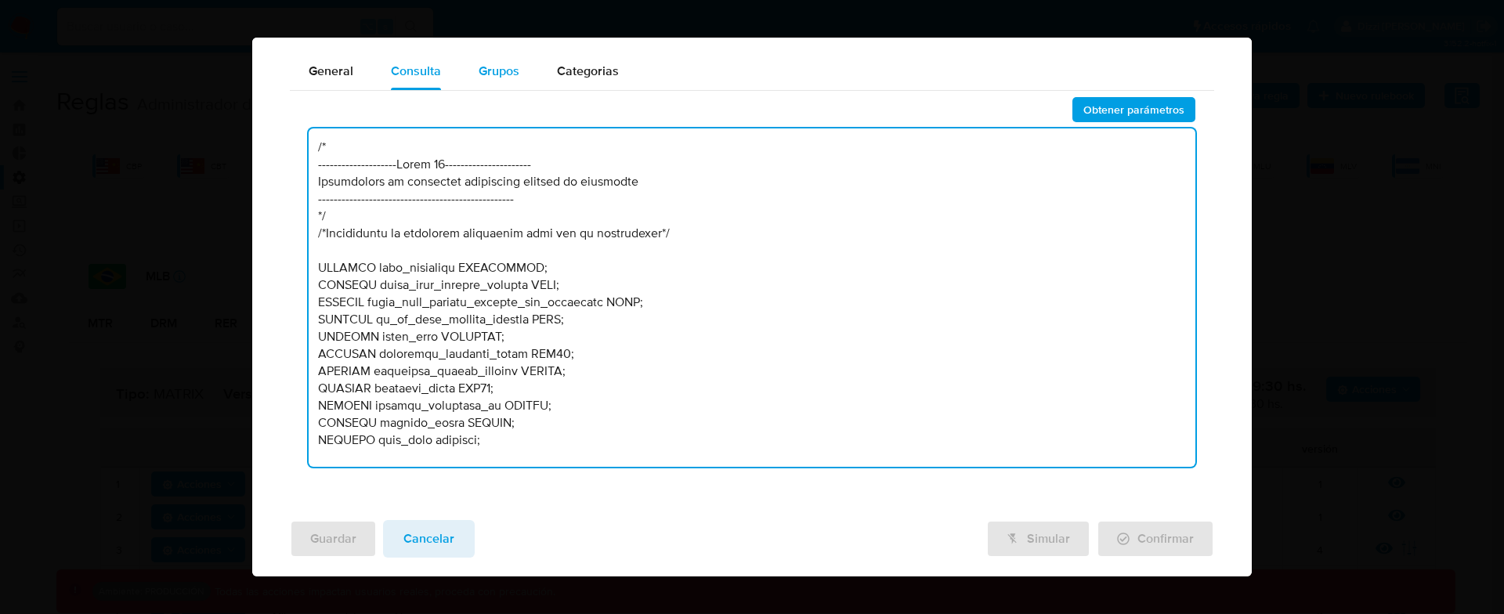
click at [498, 68] on span "Grupos" at bounding box center [499, 71] width 41 height 18
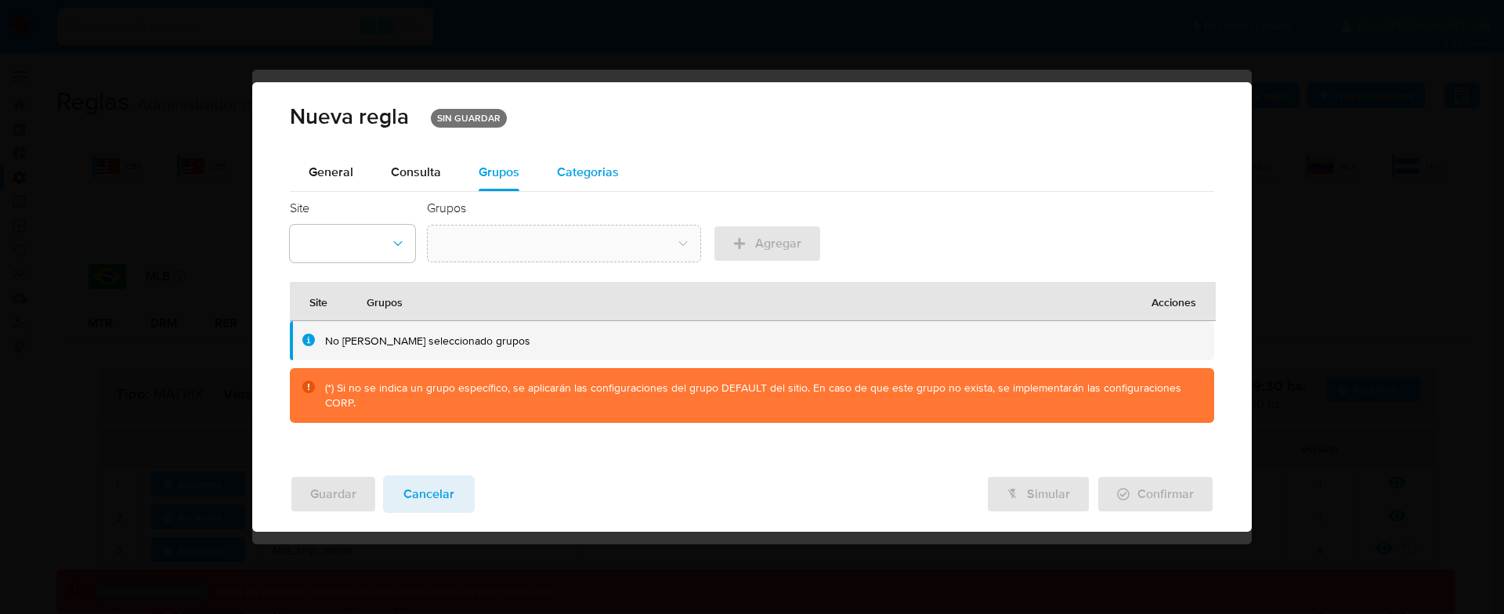
click at [569, 165] on span "Categorias" at bounding box center [588, 172] width 62 height 18
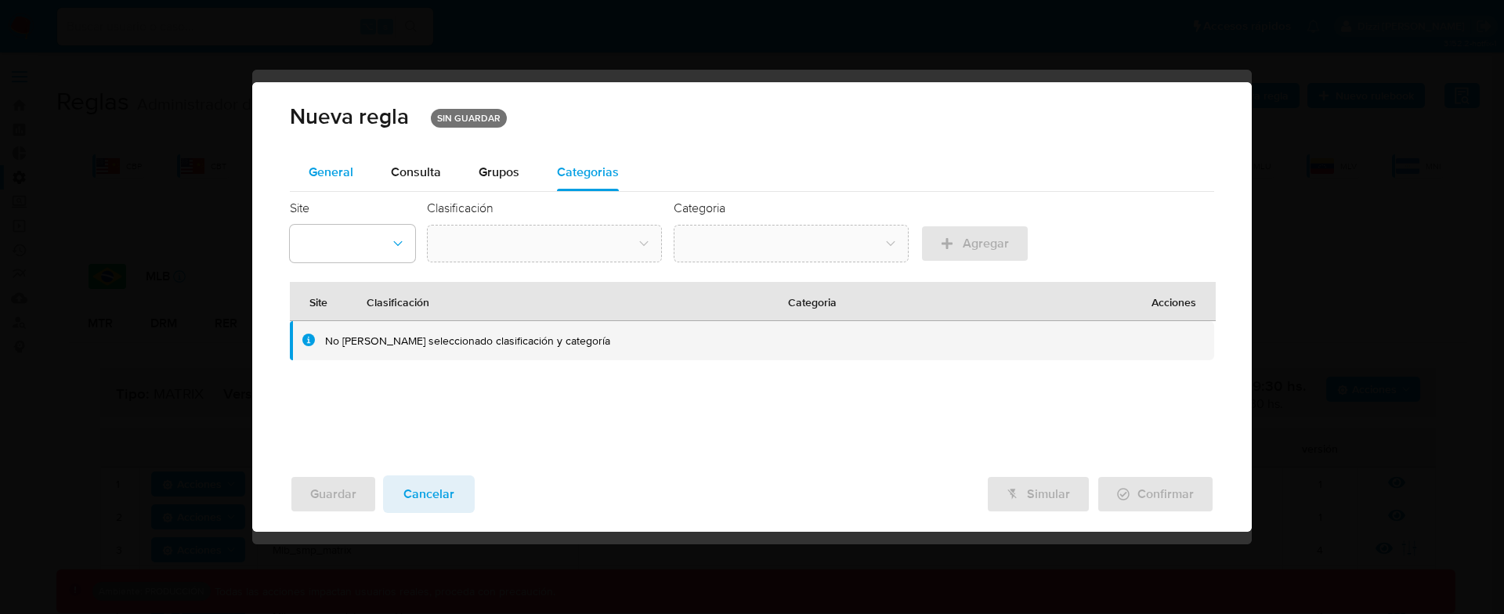
click at [344, 173] on span "General" at bounding box center [331, 172] width 45 height 18
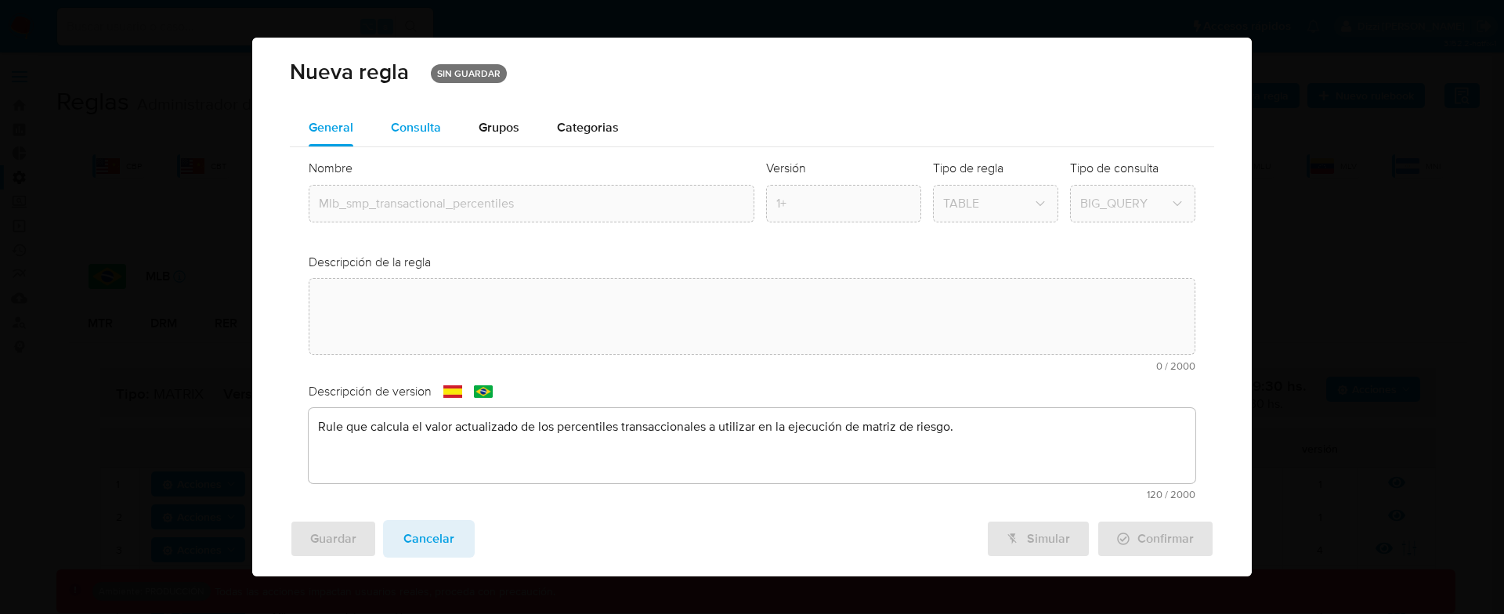
click at [443, 131] on button "Consulta" at bounding box center [416, 128] width 88 height 38
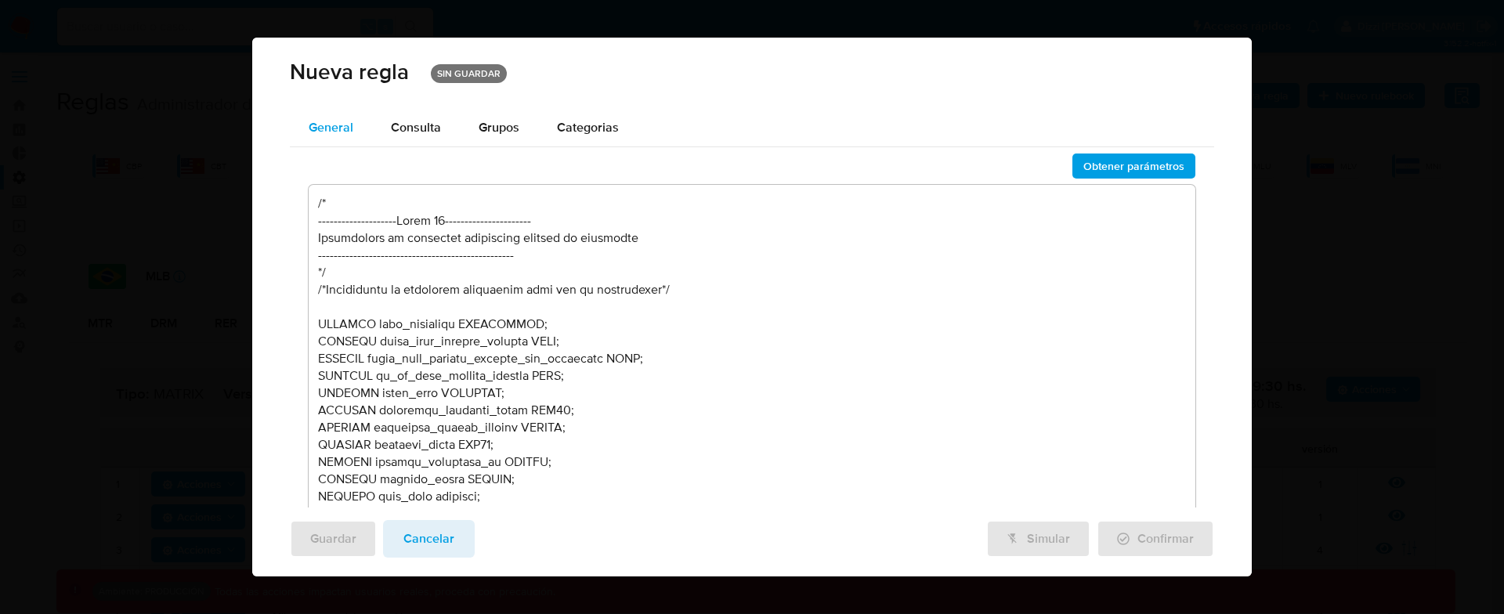
click at [338, 128] on span "General" at bounding box center [331, 127] width 45 height 18
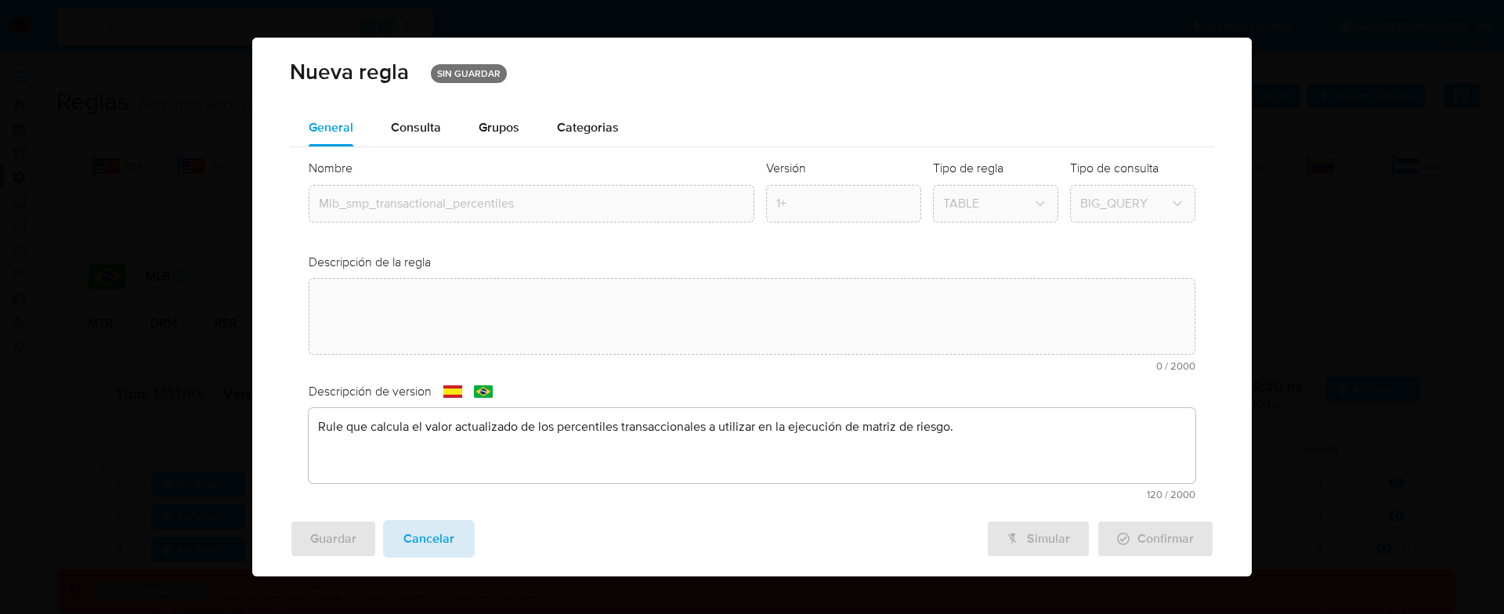
click at [432, 556] on span "Cancelar" at bounding box center [428, 539] width 51 height 34
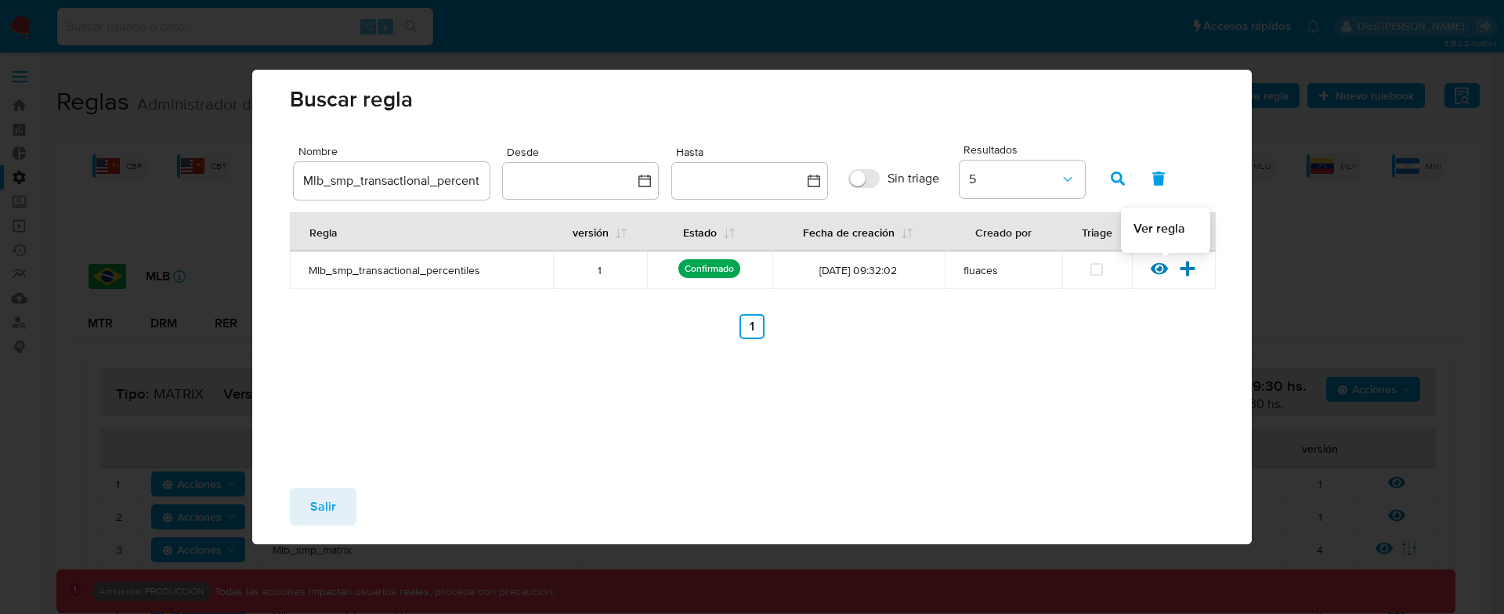
click at [1161, 265] on icon at bounding box center [1158, 268] width 17 height 17
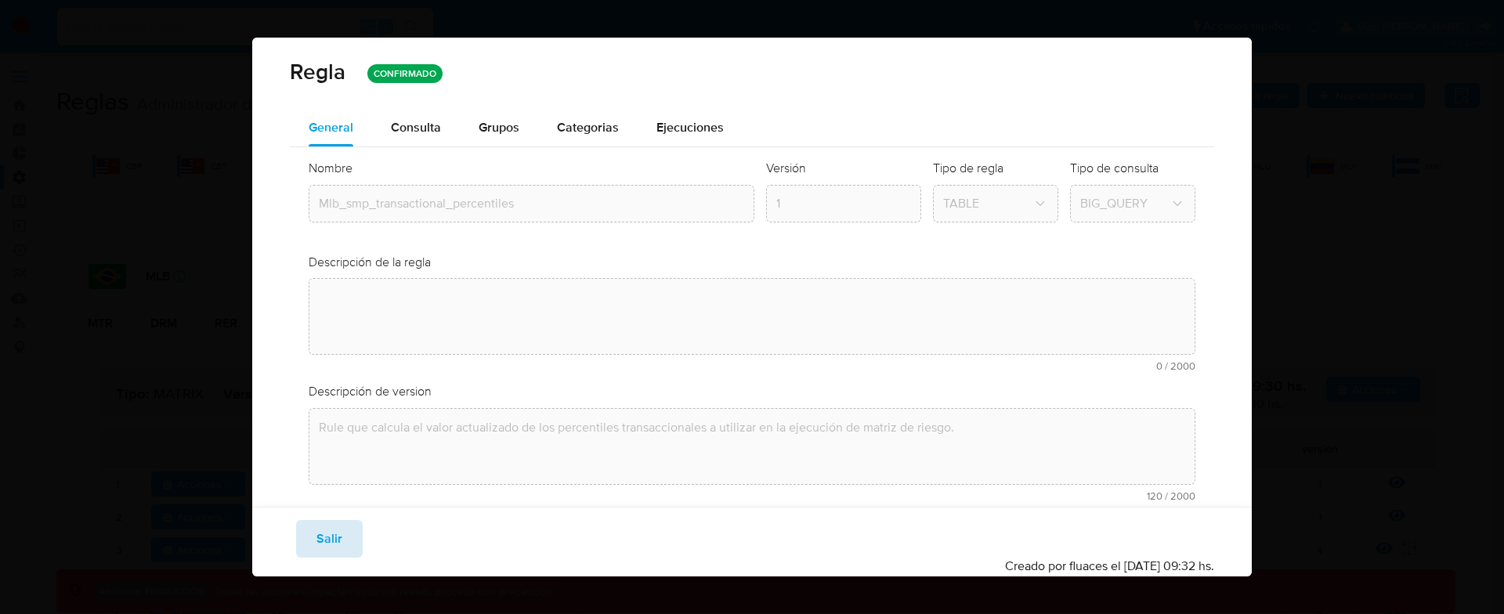
click at [332, 545] on span "Salir" at bounding box center [329, 539] width 26 height 34
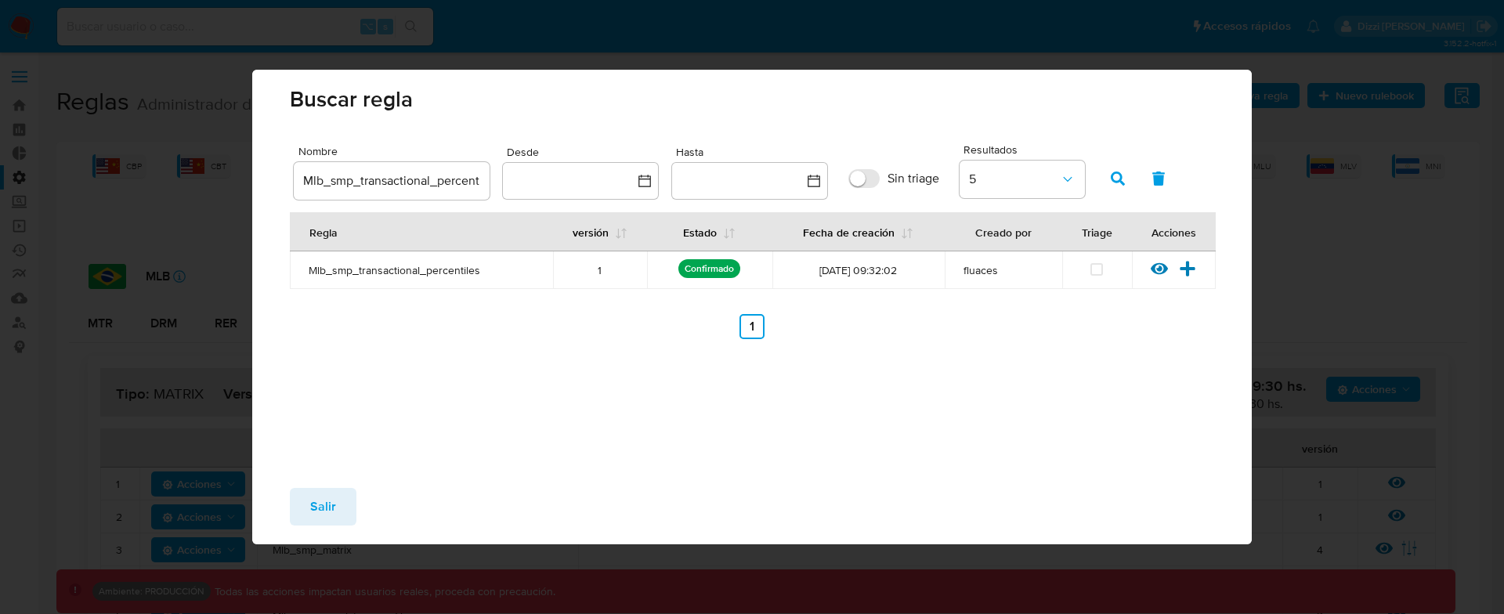
click at [298, 518] on button "Salir" at bounding box center [323, 507] width 67 height 38
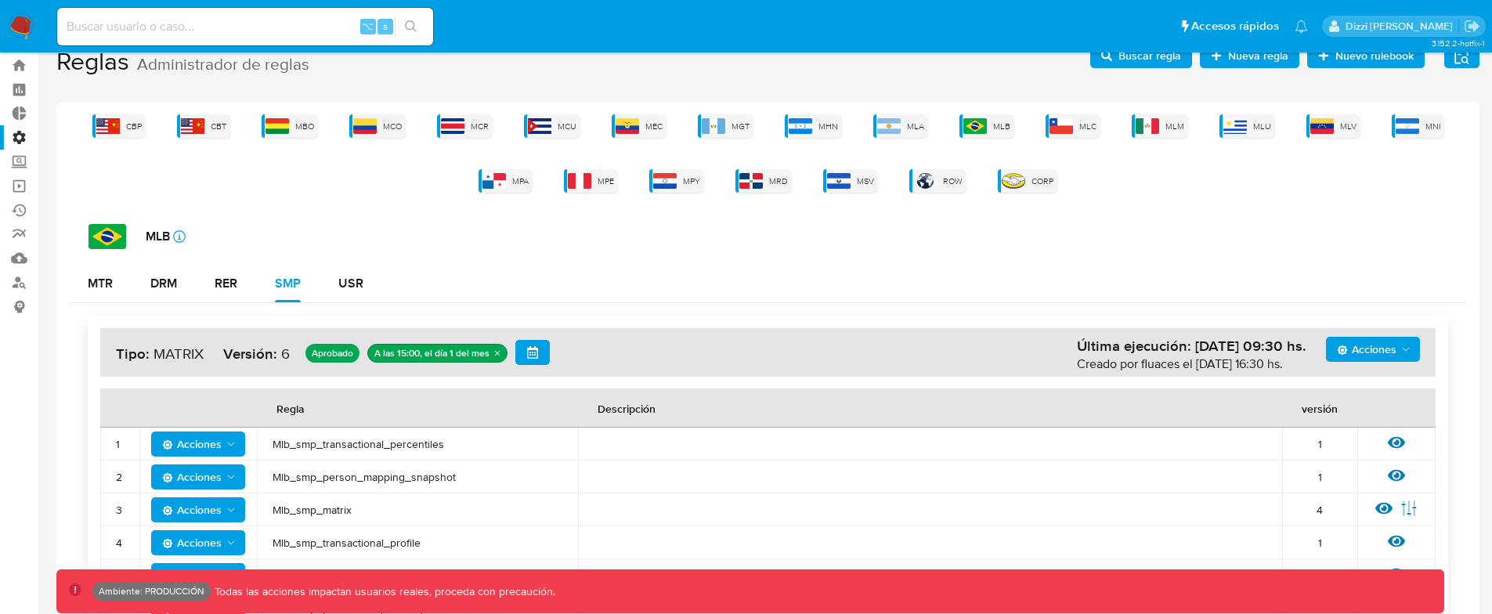
scroll to position [99, 0]
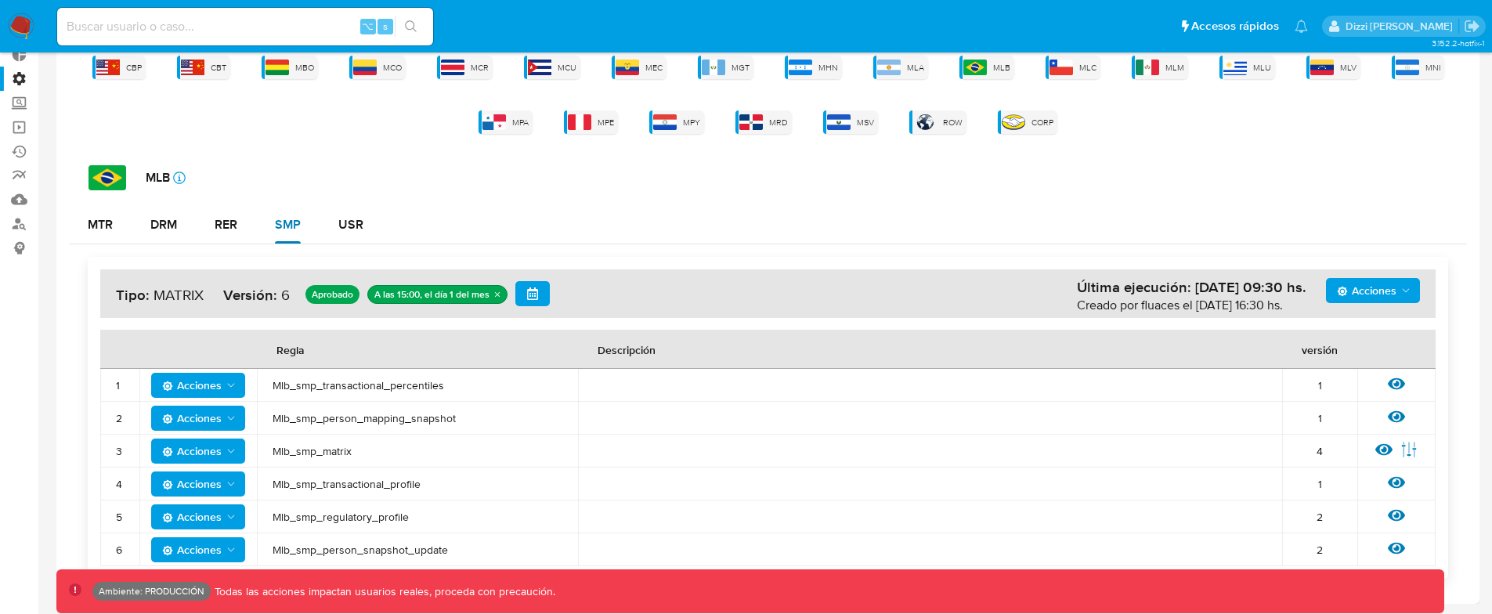
click at [258, 218] on button "SMP" at bounding box center [287, 225] width 63 height 38
click at [204, 226] on button "RER" at bounding box center [226, 225] width 60 height 38
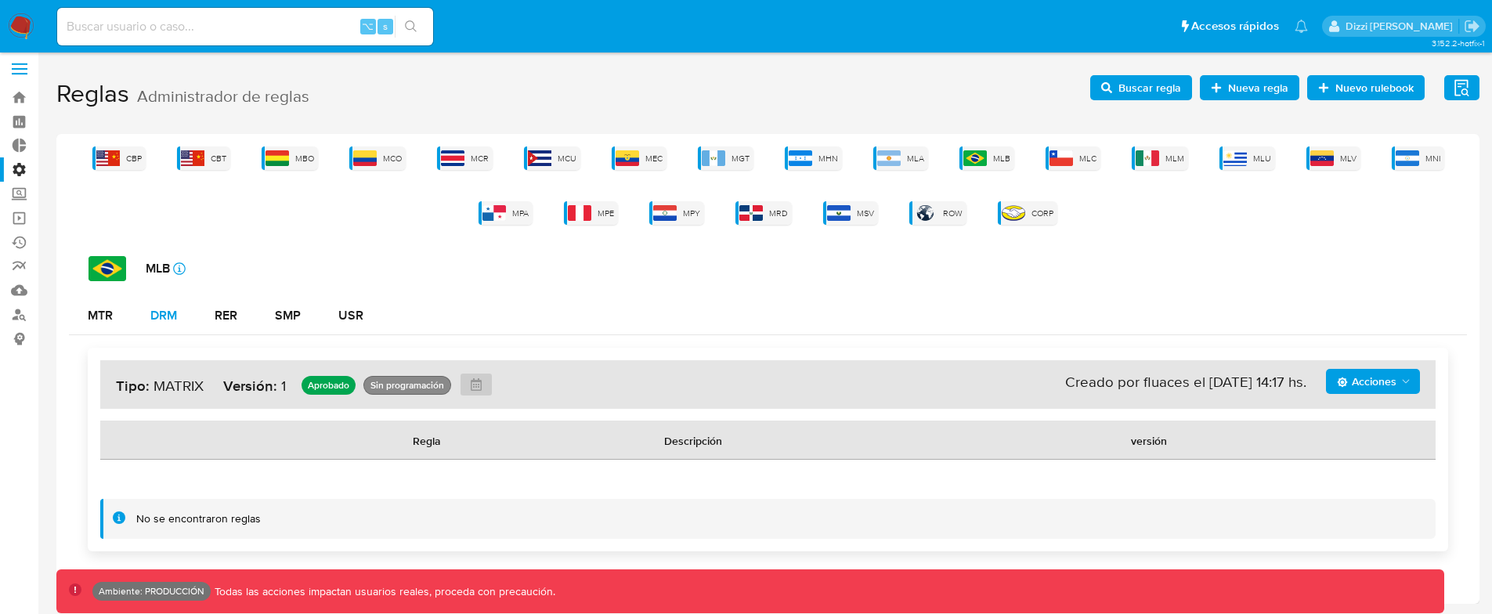
click at [168, 319] on div "DRM" at bounding box center [163, 315] width 27 height 13
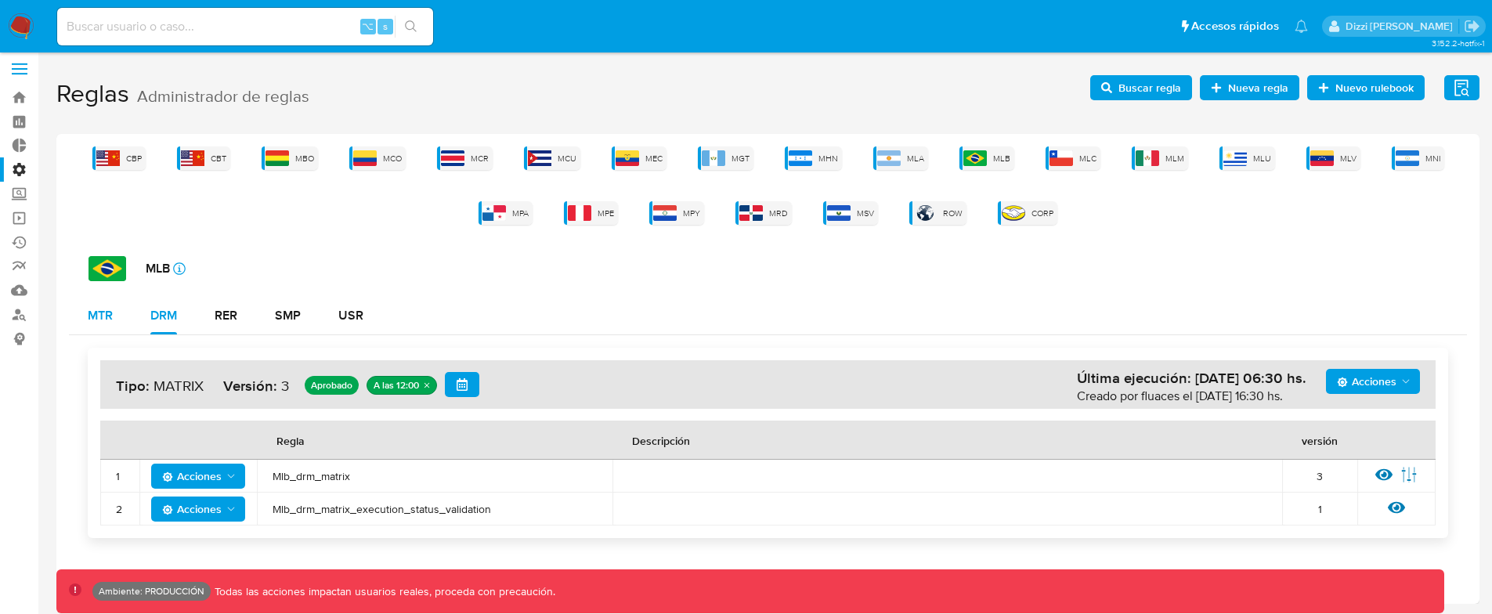
click at [100, 311] on div "MTR" at bounding box center [100, 315] width 25 height 13
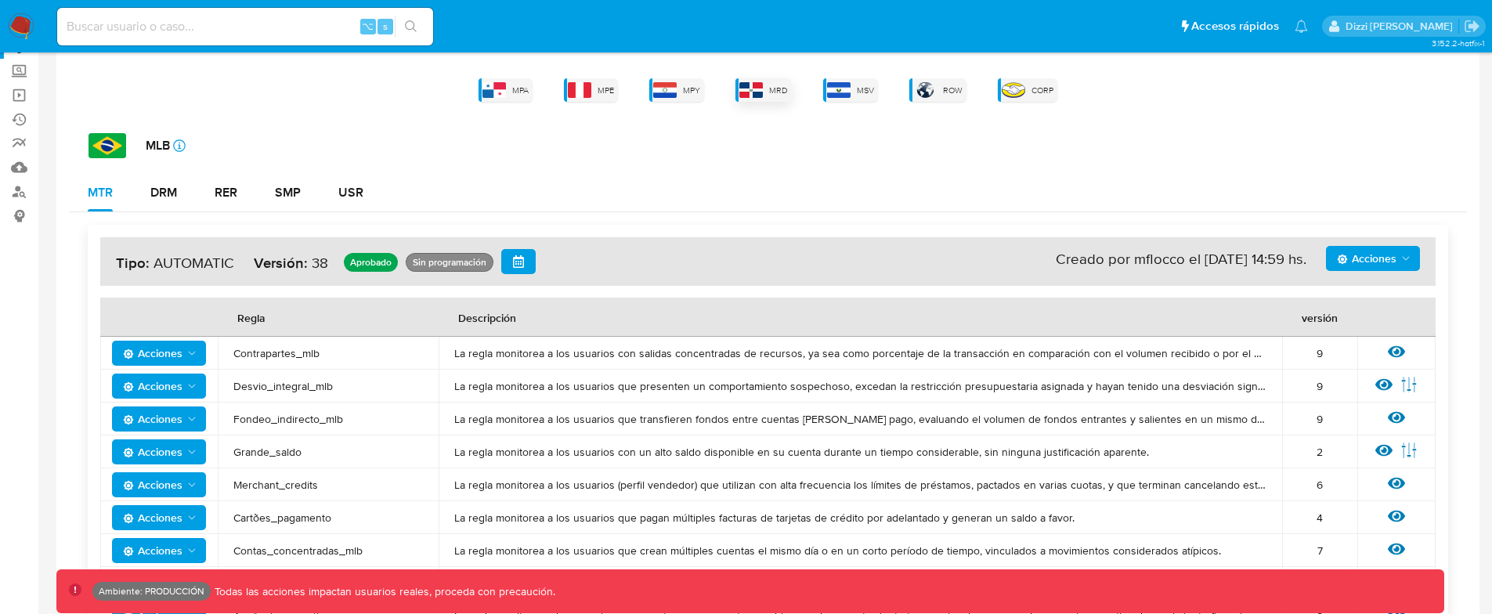
scroll to position [0, 0]
